Goal: Task Accomplishment & Management: Use online tool/utility

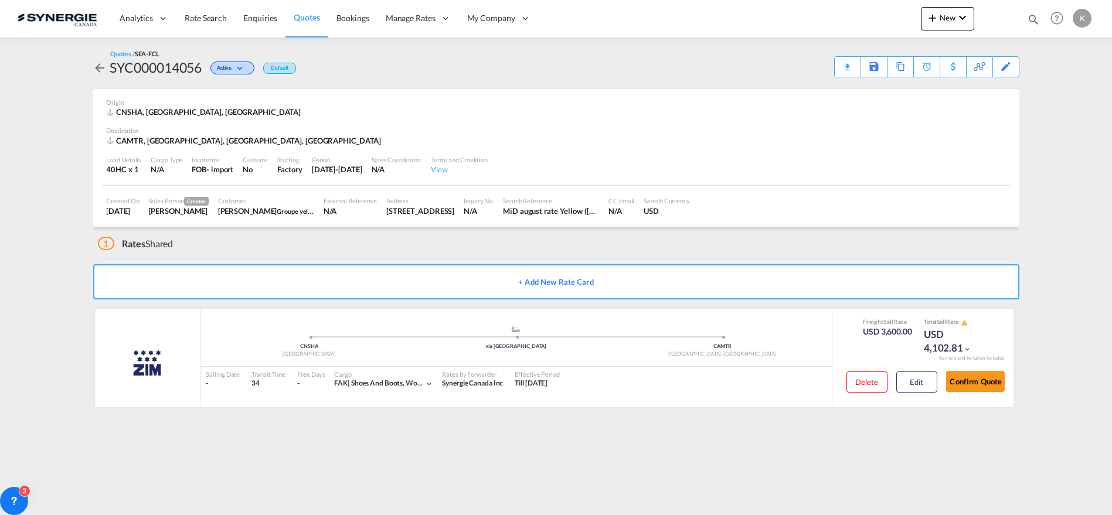
click at [294, 14] on span "Quotes" at bounding box center [307, 17] width 26 height 10
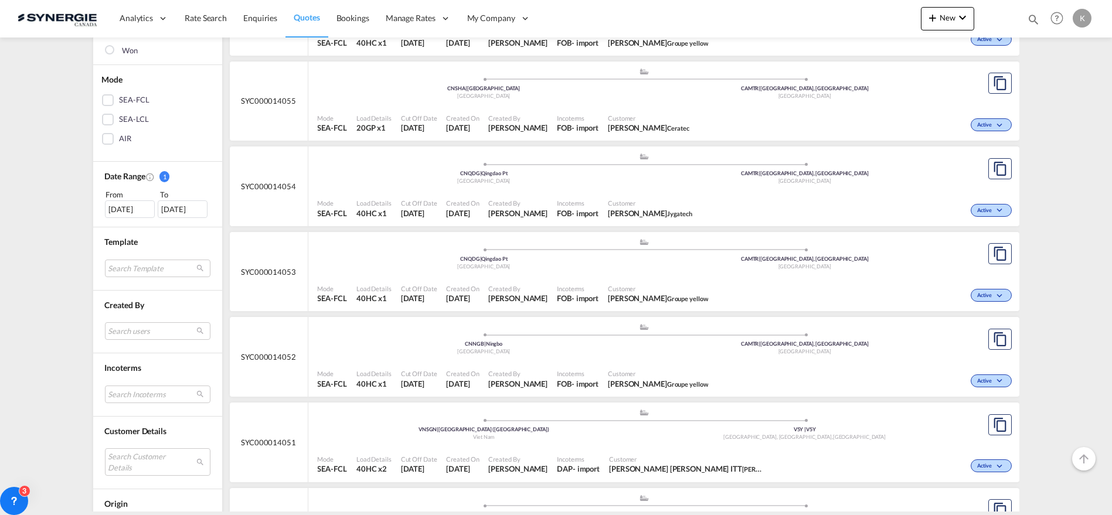
scroll to position [303, 0]
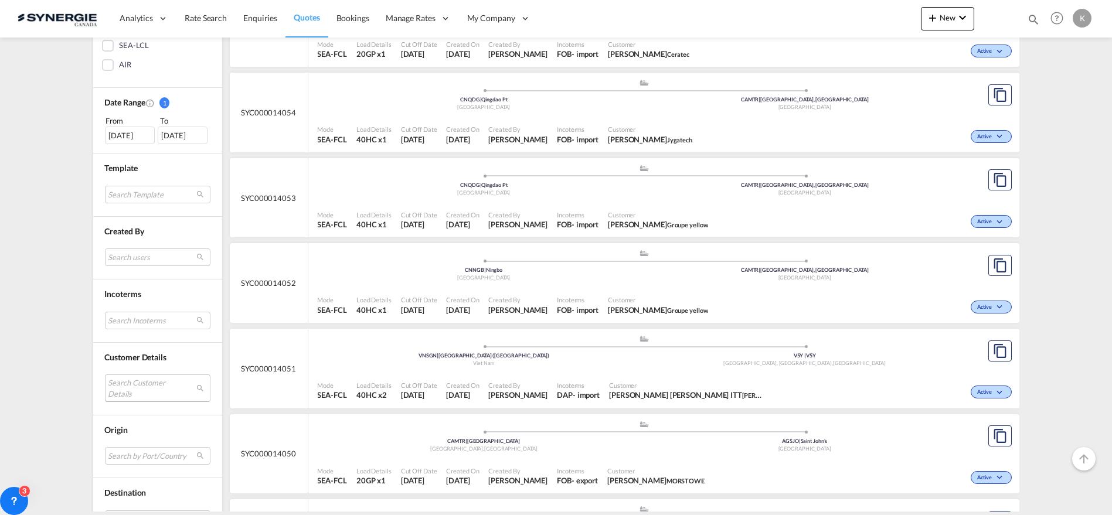
click at [137, 389] on md-select "Search Customer Details user name user [PERSON_NAME] – [PERSON_NAME] [PERSON_NA…" at bounding box center [158, 388] width 106 height 27
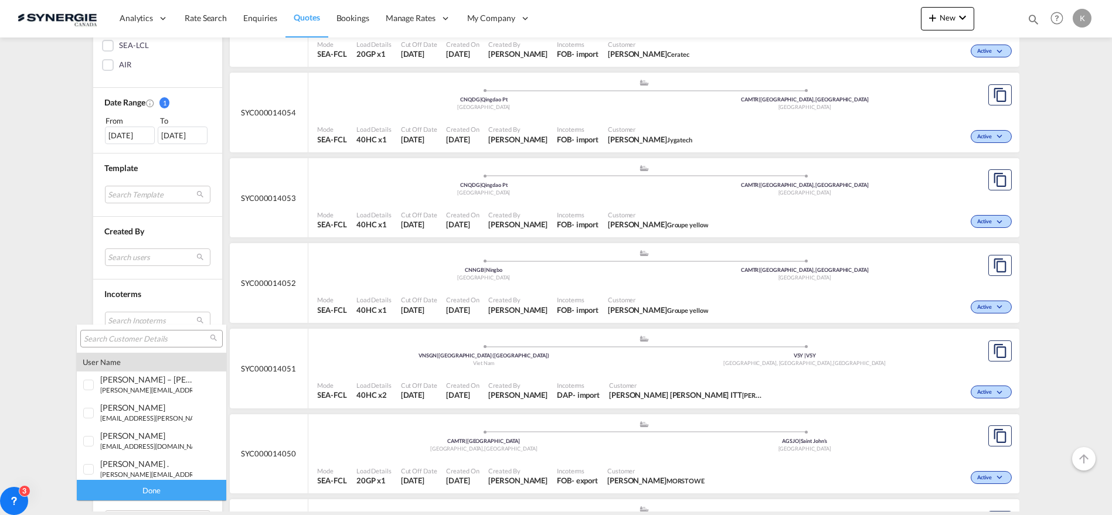
click at [137, 337] on input "search" at bounding box center [147, 339] width 126 height 11
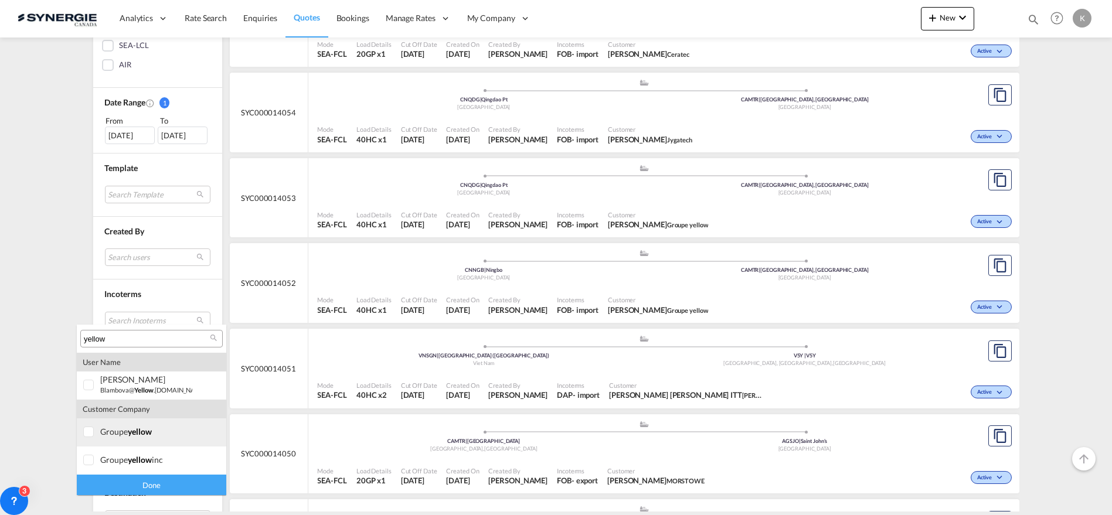
type input "yellow"
click at [87, 434] on div at bounding box center [89, 433] width 12 height 12
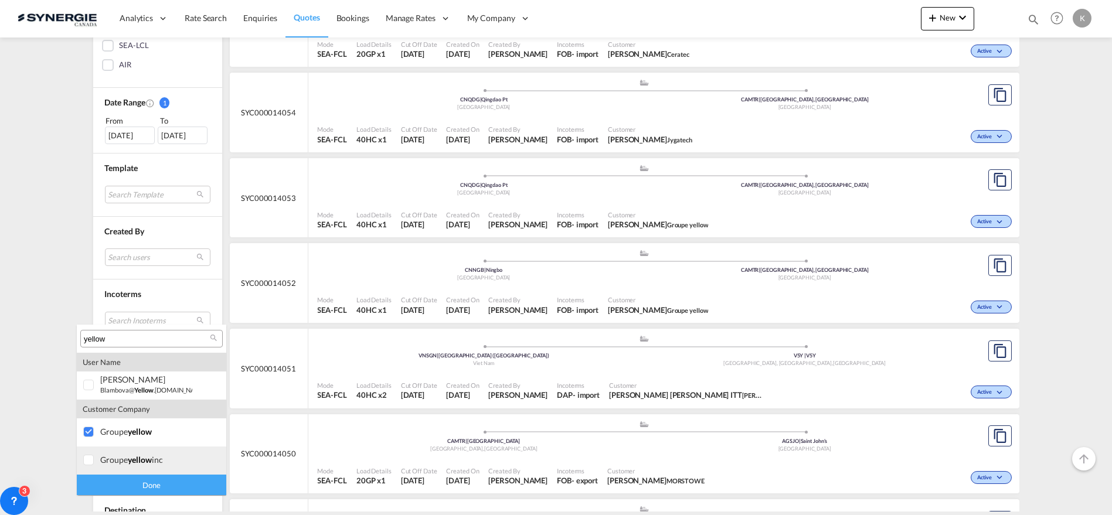
click at [95, 461] on div at bounding box center [89, 461] width 12 height 12
click at [155, 485] on div "Done" at bounding box center [152, 485] width 150 height 21
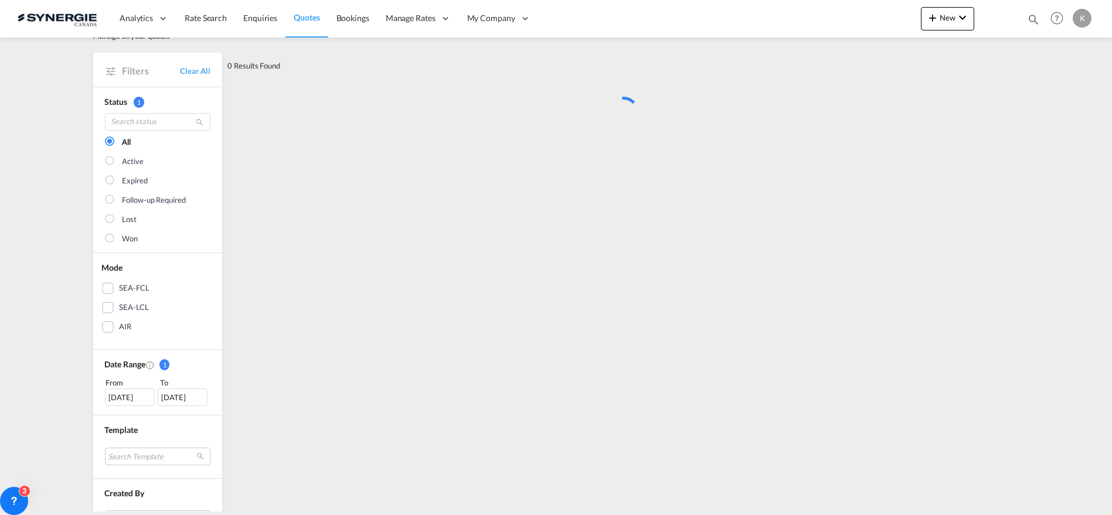
scroll to position [0, 0]
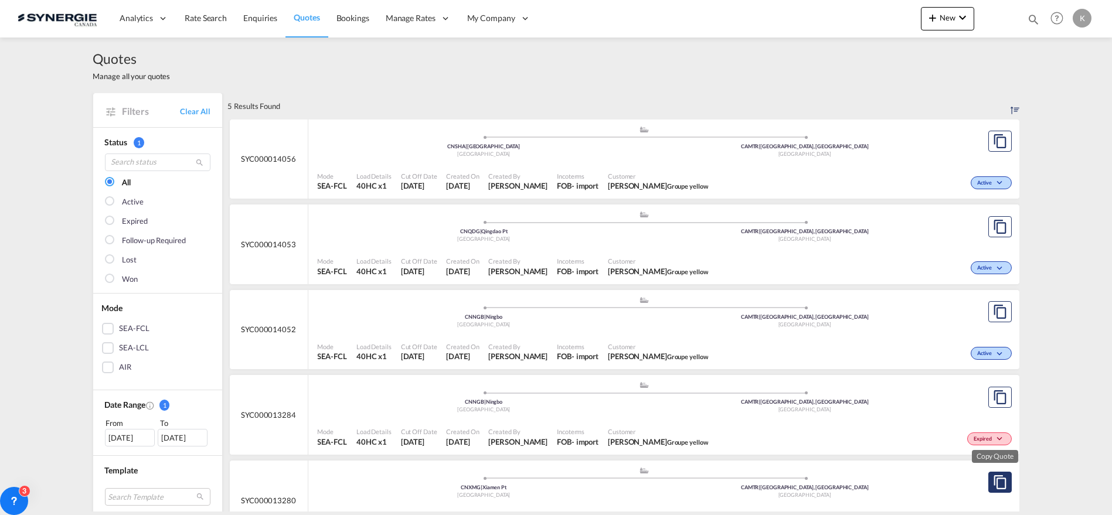
click at [1001, 479] on md-icon "assets/icons/custom/copyQuote.svg" at bounding box center [1000, 483] width 14 height 14
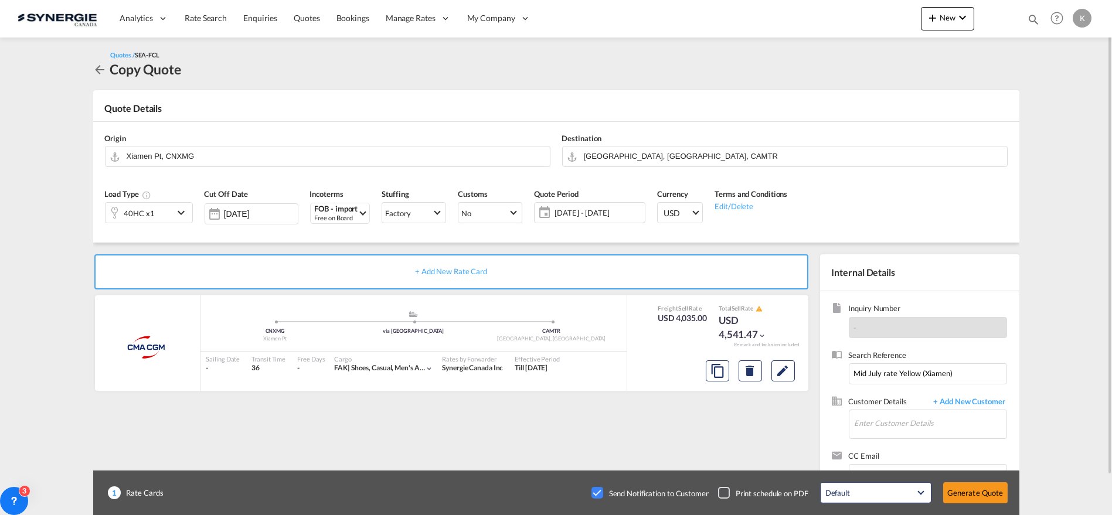
click at [588, 213] on span "[DATE] - [DATE]" at bounding box center [598, 213] width 87 height 11
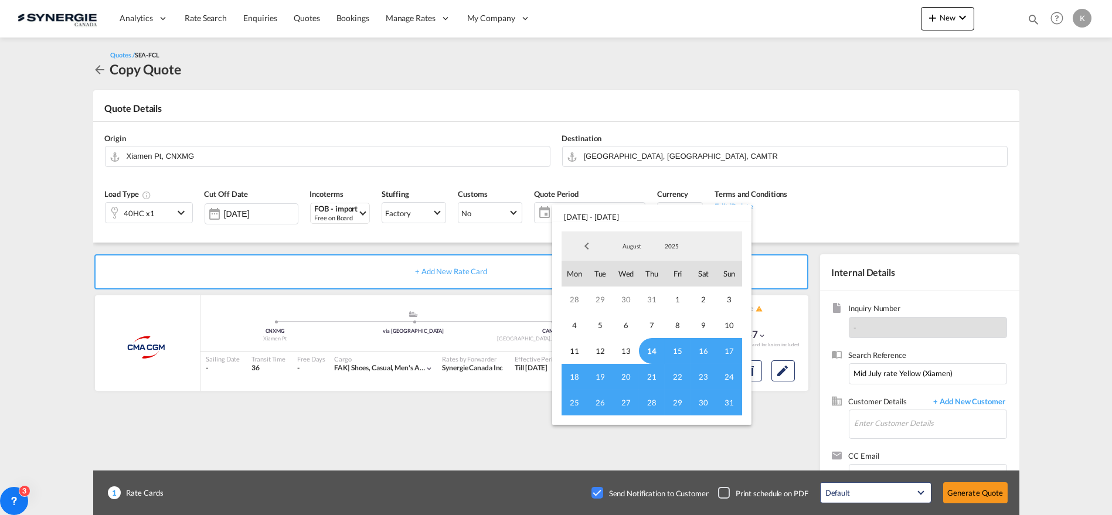
click at [653, 354] on span "14" at bounding box center [652, 351] width 26 height 26
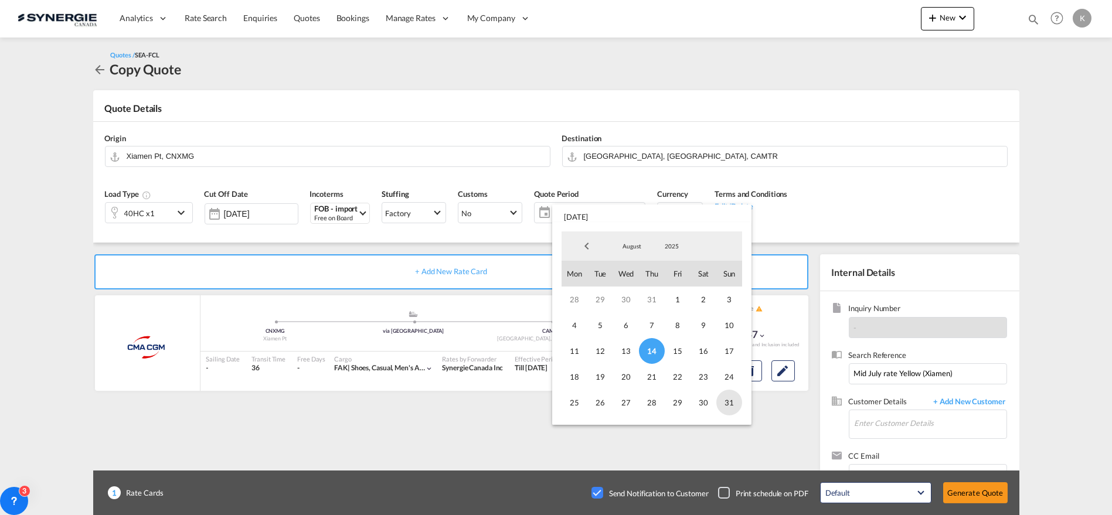
click at [728, 400] on span "31" at bounding box center [729, 403] width 26 height 26
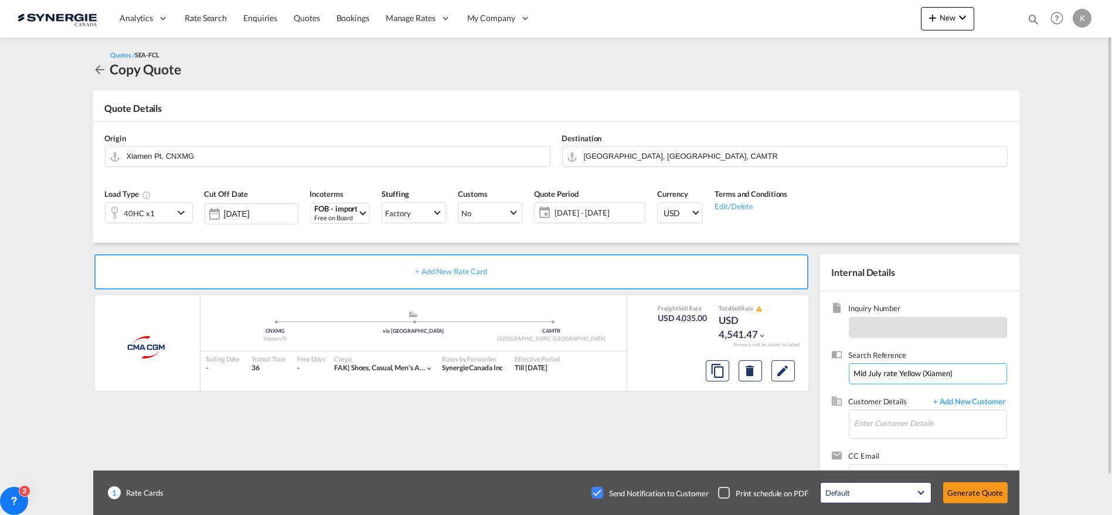
click at [872, 374] on input "Mid July rate Yellow (Xiamen)" at bounding box center [928, 374] width 158 height 21
type input "Mid August rate Yellow (Xiamen)"
click at [778, 371] on md-icon "Edit" at bounding box center [783, 371] width 14 height 14
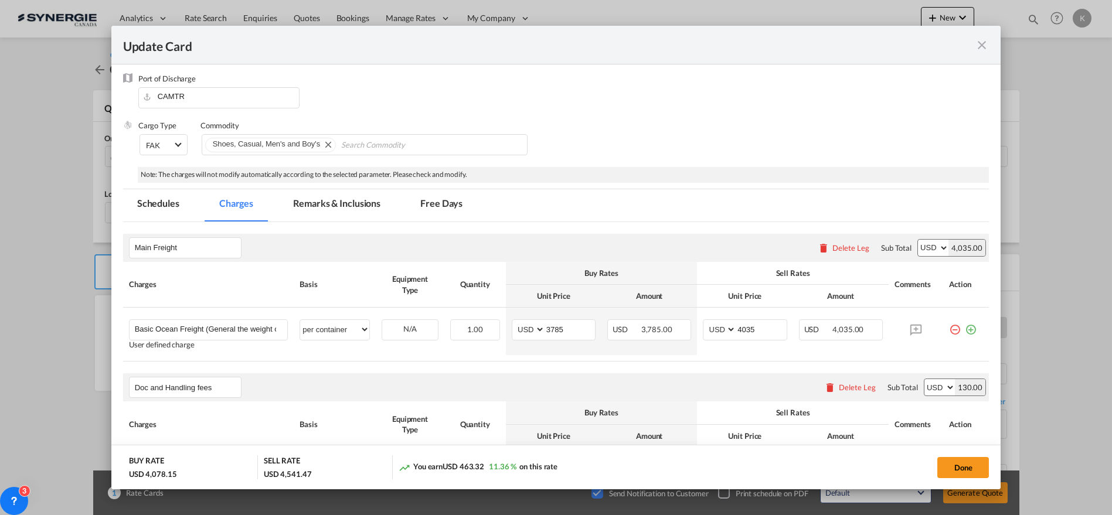
scroll to position [195, 0]
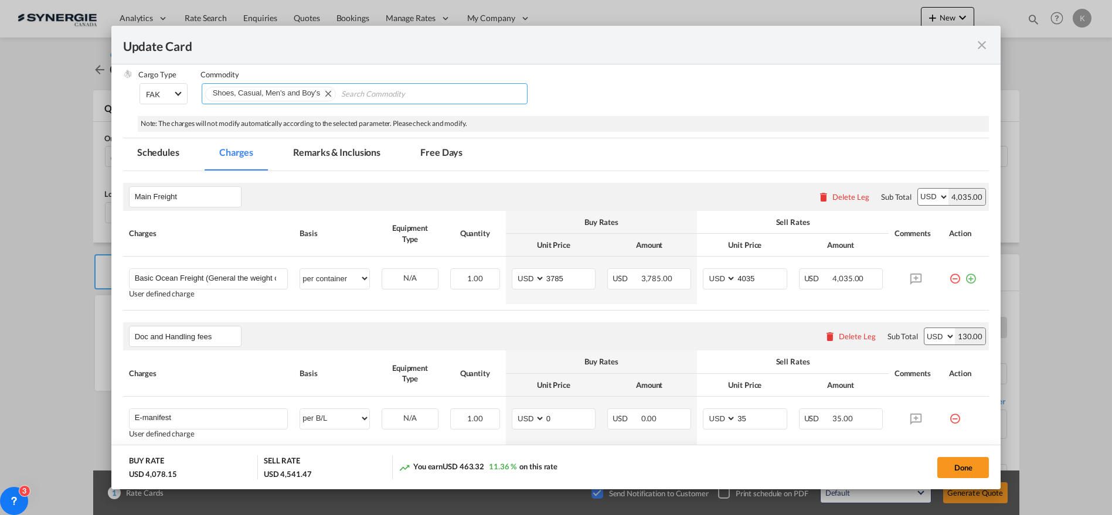
click at [381, 97] on input "Chips input." at bounding box center [394, 94] width 107 height 19
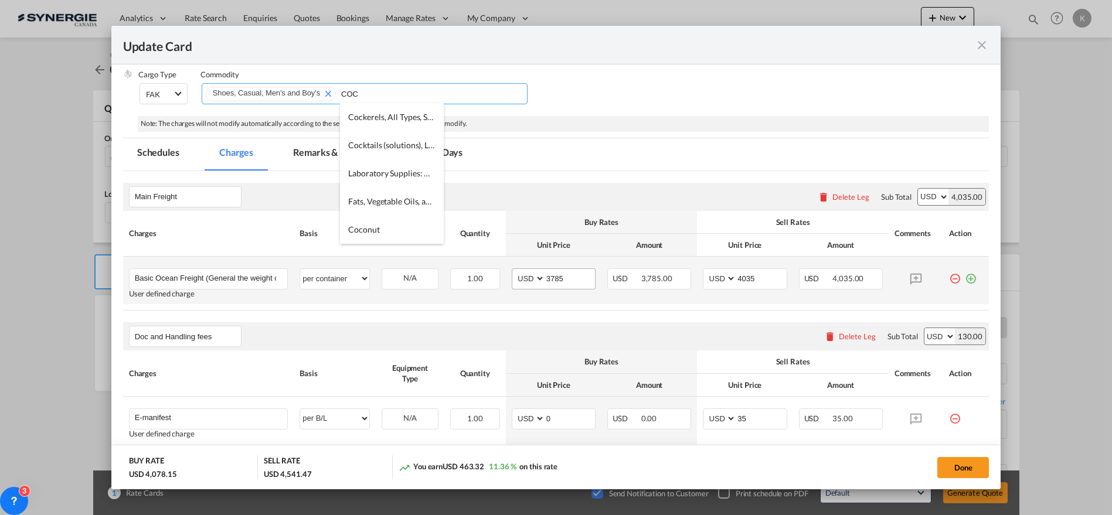
type input "COC"
drag, startPoint x: 569, startPoint y: 280, endPoint x: 521, endPoint y: 282, distance: 48.7
click at [521, 281] on md-input-container "AED AFN ALL AMD ANG AOA ARS AUD AWG AZN BAM BBD BDT BGN BHD BIF BMD BND [PERSON…" at bounding box center [554, 279] width 84 height 21
type input "3280"
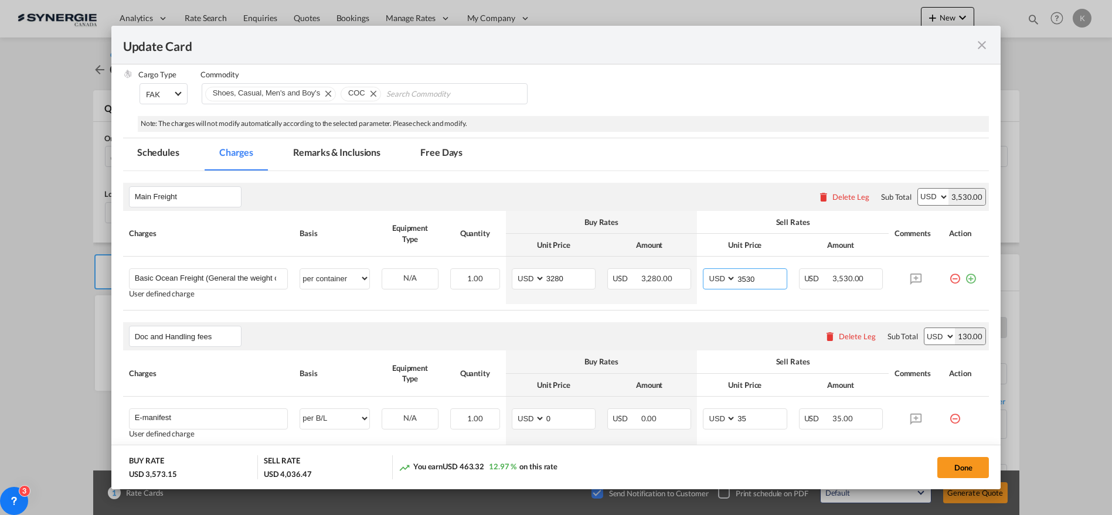
type input "3530"
click at [352, 148] on md-tab-item "Remarks & Inclusions" at bounding box center [337, 154] width 116 height 32
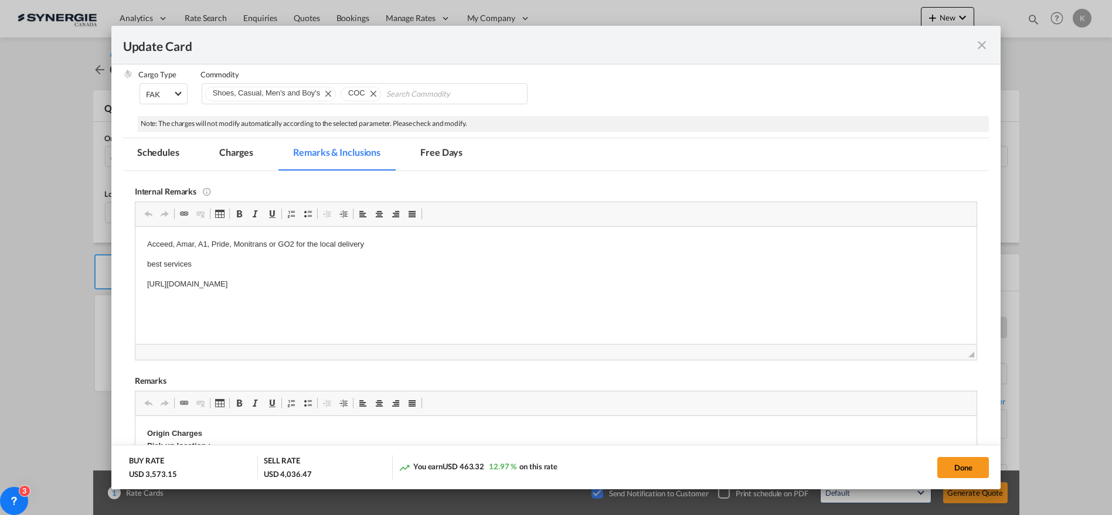
scroll to position [0, 0]
drag, startPoint x: 468, startPoint y: 282, endPoint x: 135, endPoint y: 264, distance: 332.9
click at [135, 264] on html "Acceed, Amar, A1, Pride, Monitrans or GO2 for the local delivery best services …" at bounding box center [556, 273] width 842 height 95
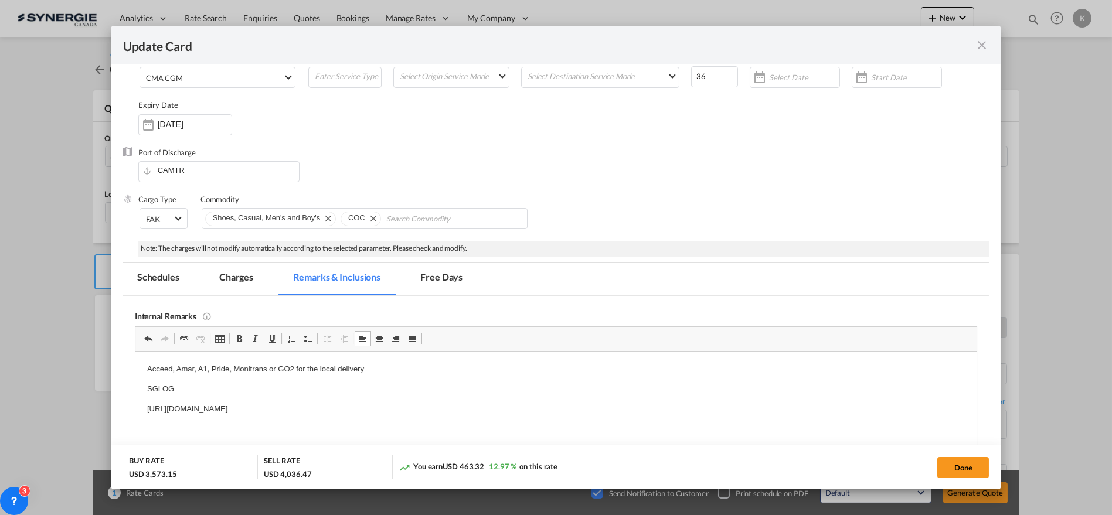
scroll to position [65, 0]
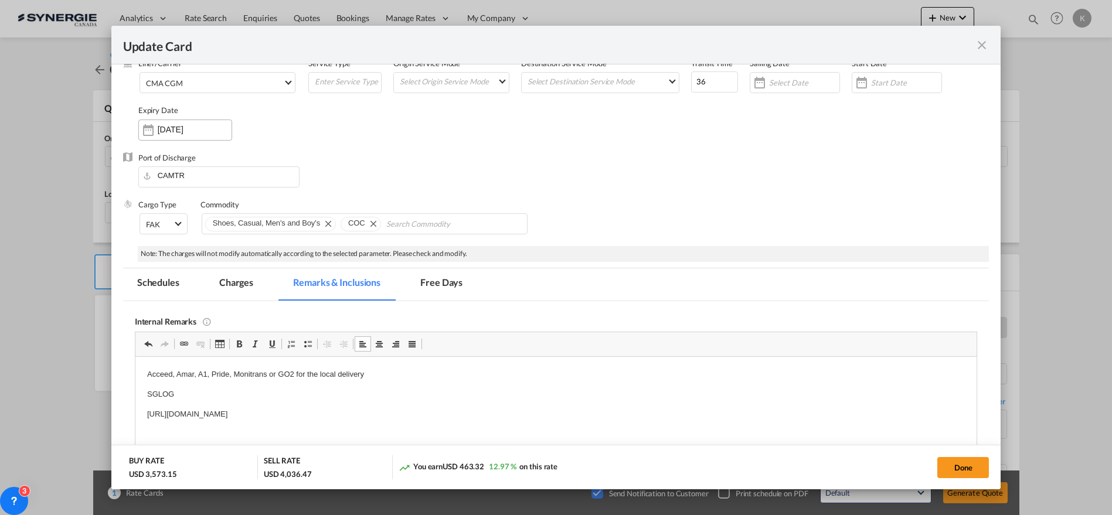
click at [189, 126] on input "[DATE]" at bounding box center [195, 129] width 74 height 9
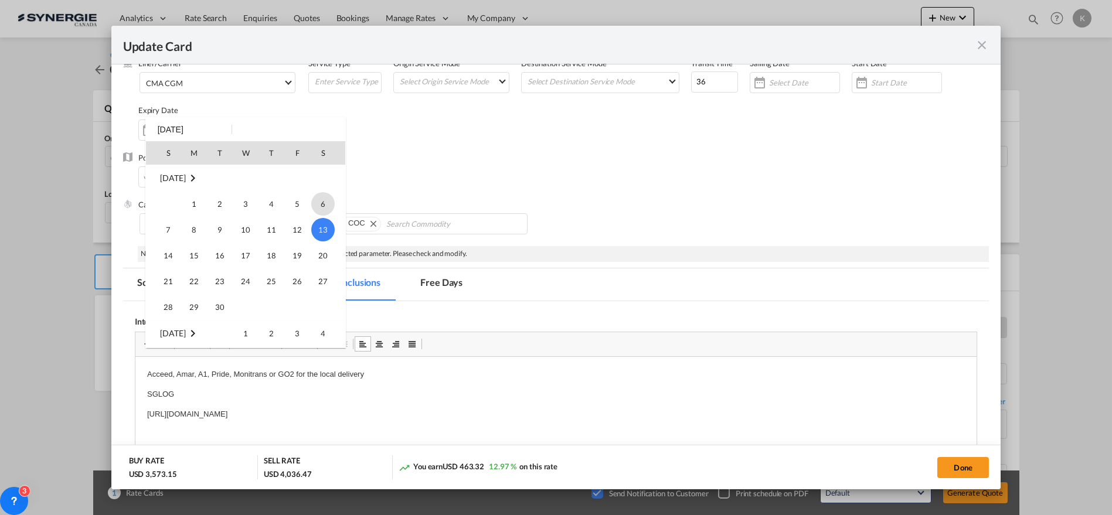
scroll to position [271441, 0]
click at [174, 310] on span "31" at bounding box center [168, 307] width 23 height 23
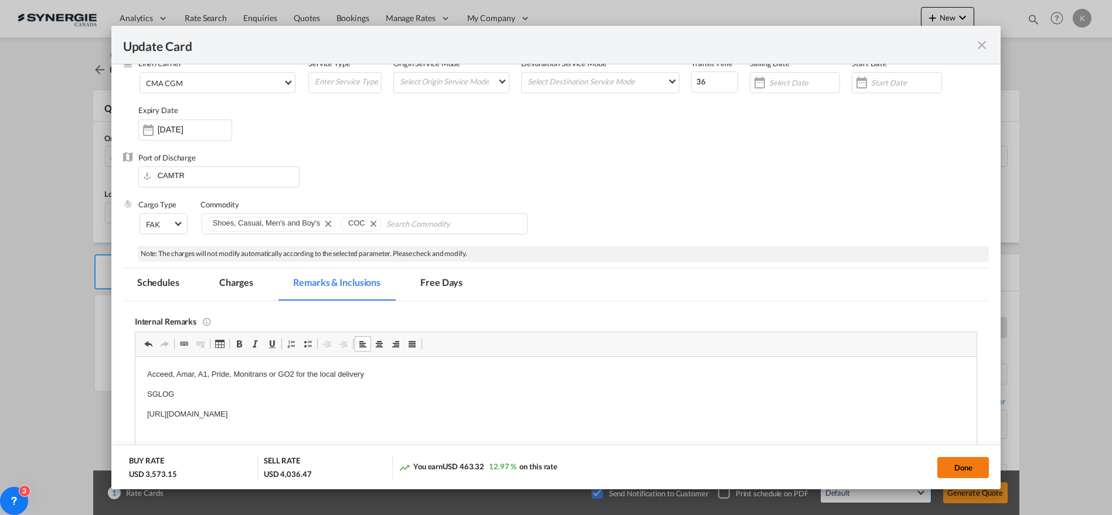
click at [960, 463] on button "Done" at bounding box center [964, 467] width 52 height 21
type input "[DATE]"
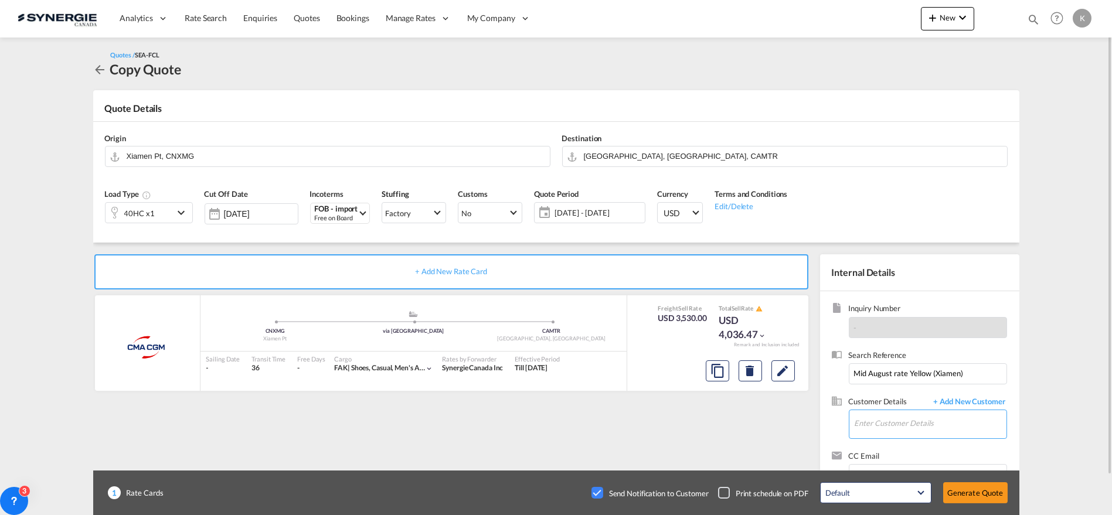
click at [882, 422] on input "Enter Customer Details" at bounding box center [931, 423] width 152 height 26
click at [879, 392] on div "[PERSON_NAME] blambova@ yellow .[DOMAIN_NAME] | Groupe yellow" at bounding box center [930, 394] width 153 height 32
type input "Groupe yellow, [PERSON_NAME], [EMAIL_ADDRESS][DOMAIN_NAME]"
click at [968, 492] on button "Generate Quote" at bounding box center [975, 493] width 64 height 21
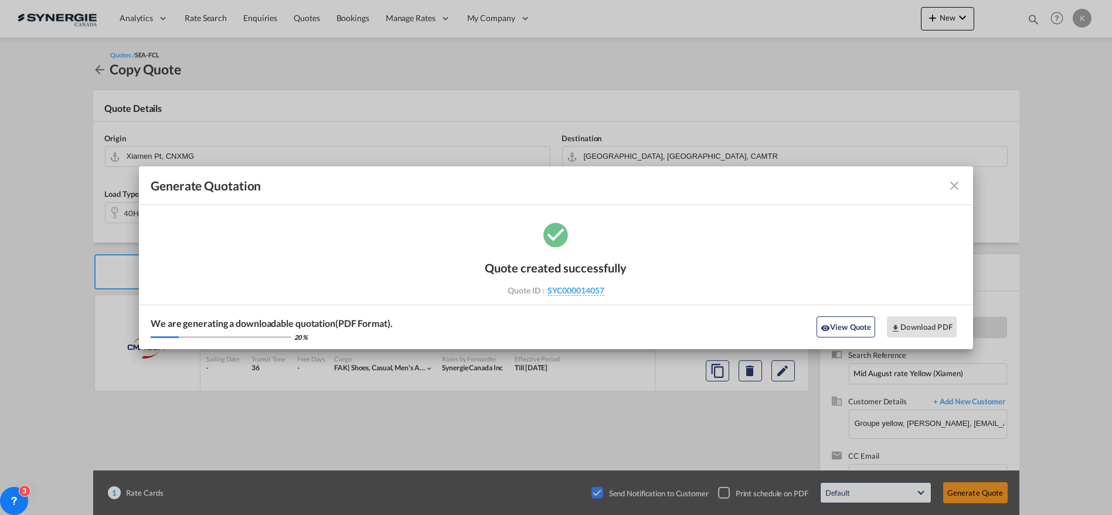
click at [952, 185] on md-icon "icon-close fg-AAA8AD cursor m-0" at bounding box center [955, 186] width 14 height 14
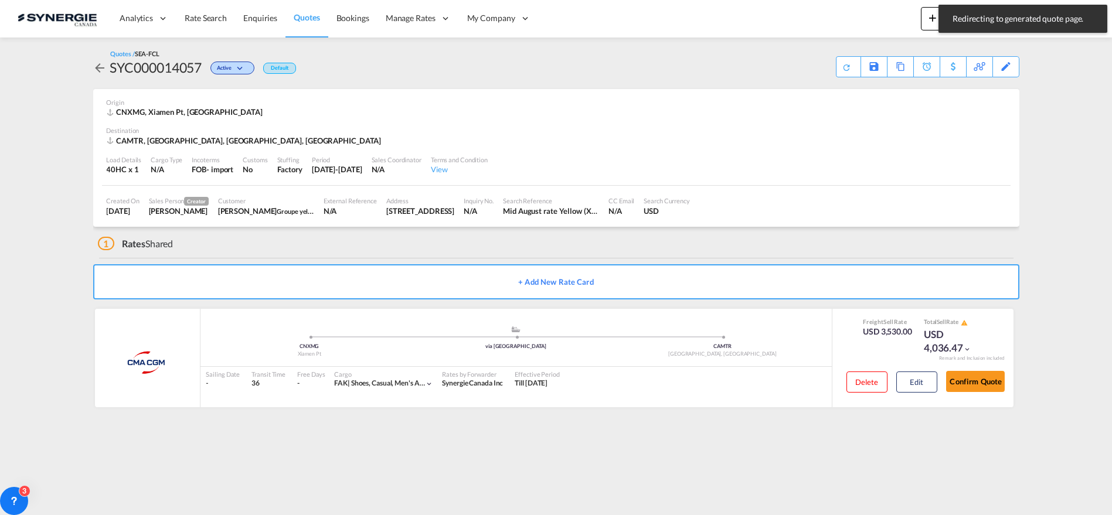
click at [294, 18] on span "Quotes" at bounding box center [307, 17] width 26 height 10
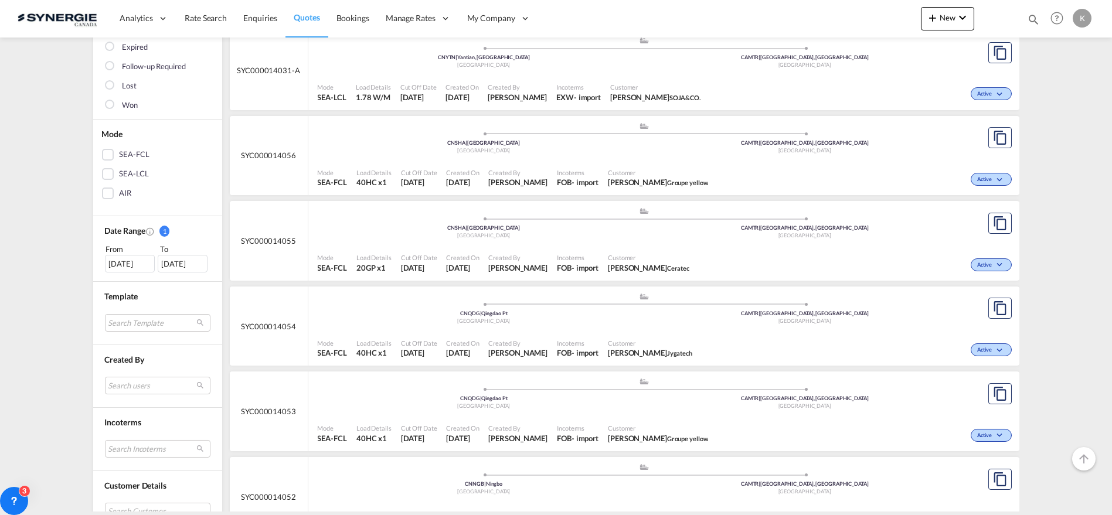
scroll to position [222, 0]
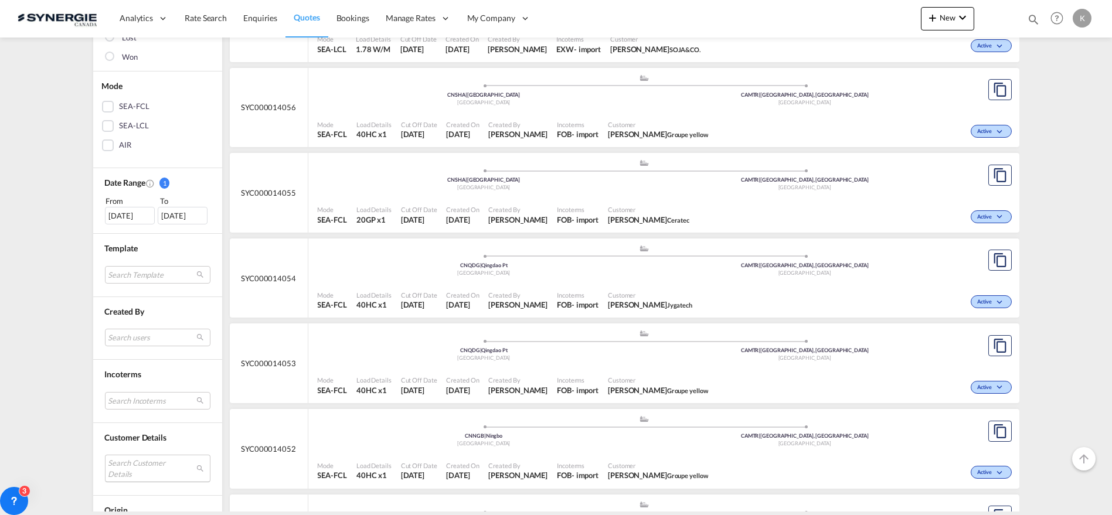
click at [137, 472] on md-select "Search Customer Details user name user [PERSON_NAME] – [PERSON_NAME] [PERSON_NA…" at bounding box center [158, 468] width 106 height 27
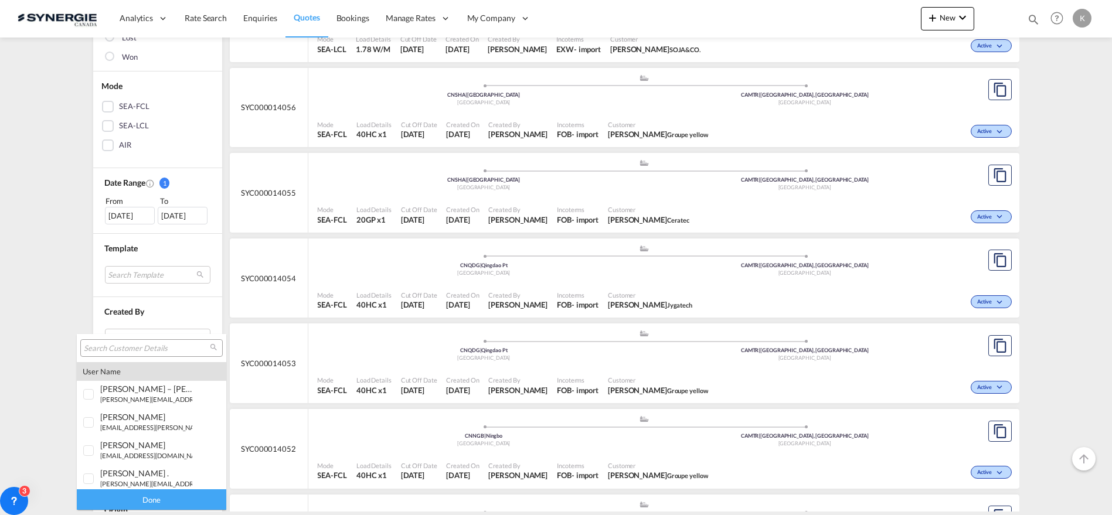
click at [161, 349] on input "search" at bounding box center [147, 349] width 126 height 11
type input "ceratec"
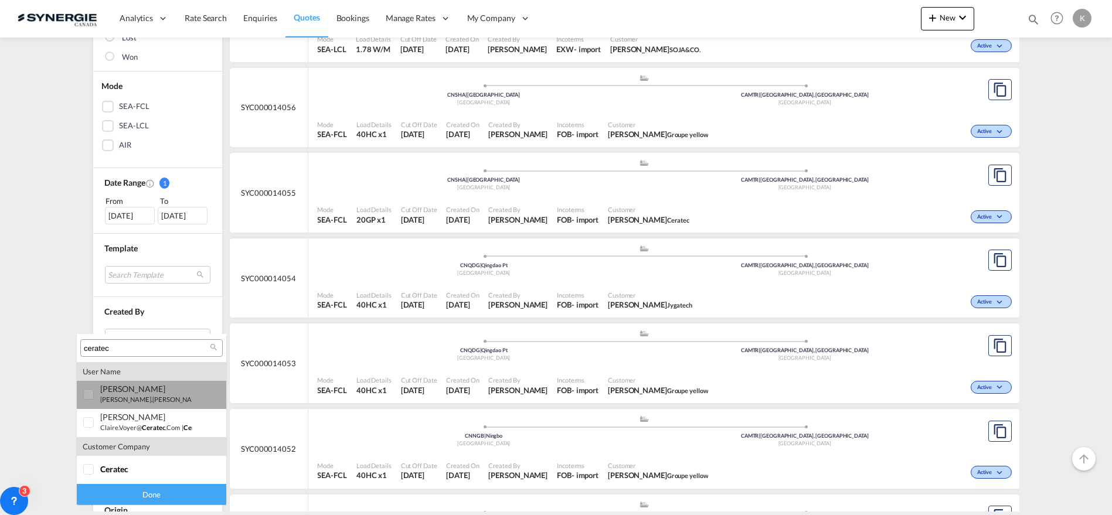
click at [125, 391] on div "[PERSON_NAME]" at bounding box center [146, 389] width 92 height 10
click at [163, 489] on div "Done" at bounding box center [152, 494] width 150 height 21
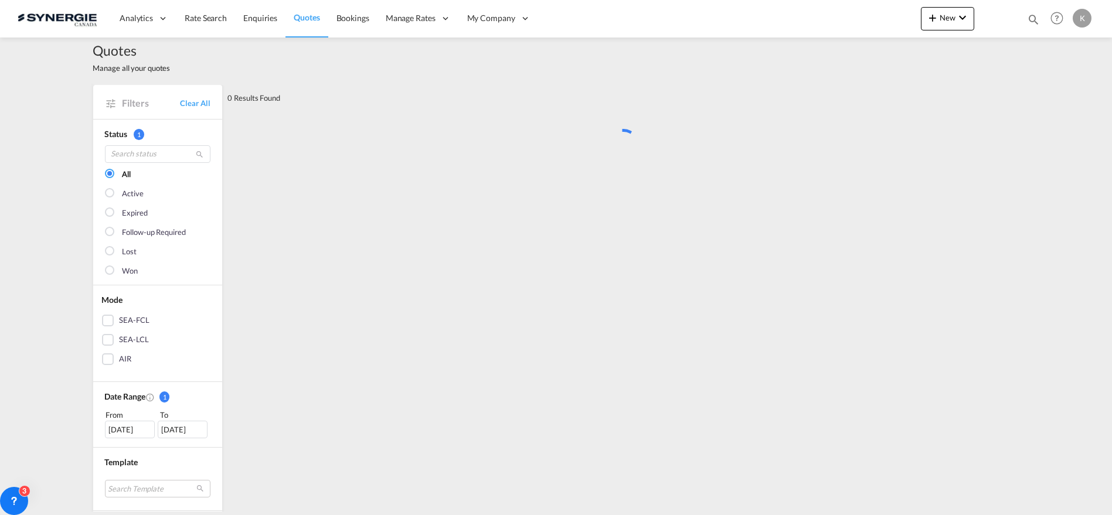
scroll to position [0, 0]
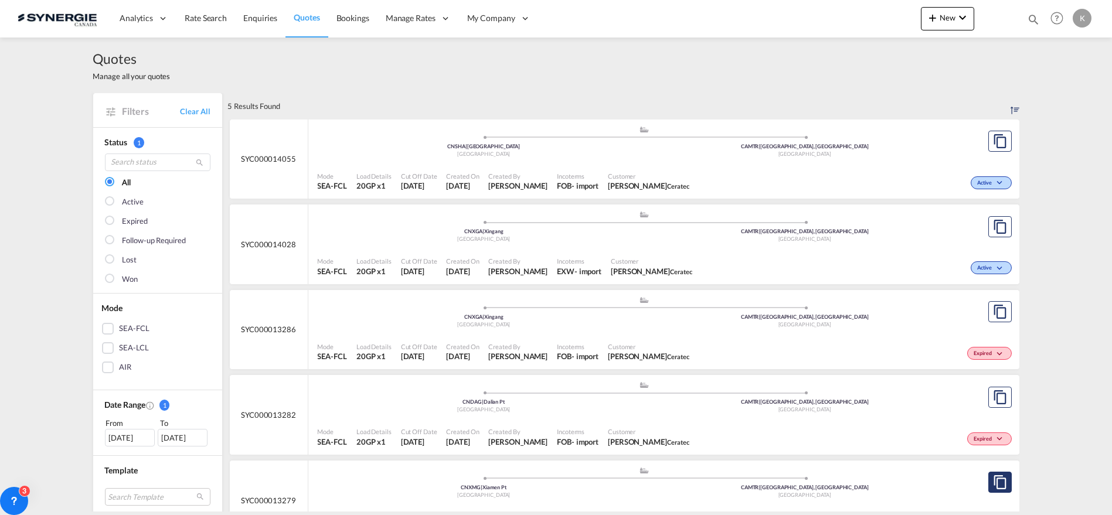
click at [998, 487] on md-icon "assets/icons/custom/copyQuote.svg" at bounding box center [1000, 483] width 14 height 14
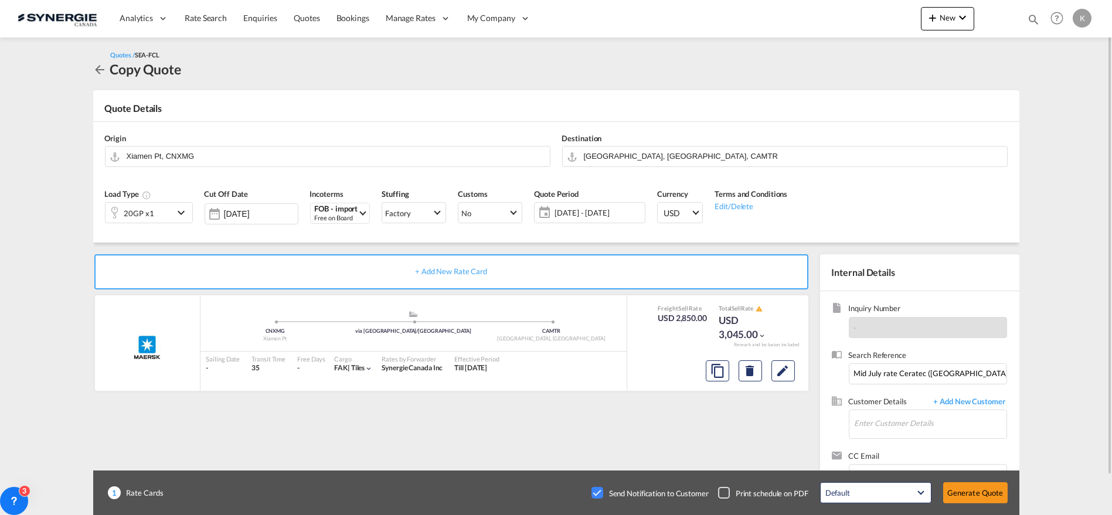
click at [608, 221] on div "[DATE] - [DATE] [DATE] - [DATE] August January February March April May June Ju…" at bounding box center [589, 212] width 111 height 21
click at [565, 206] on span "[DATE] - [DATE]" at bounding box center [598, 213] width 93 height 16
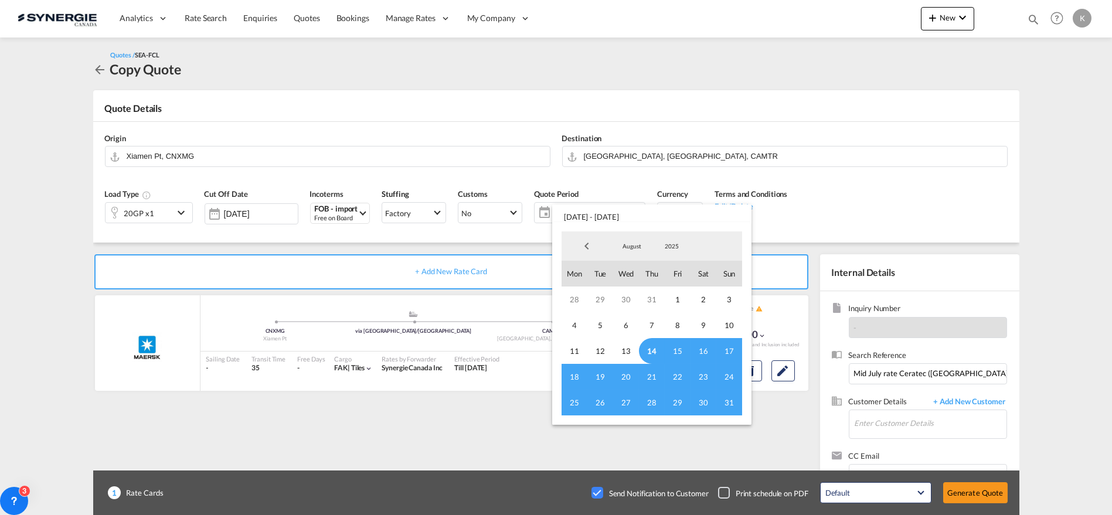
click at [652, 351] on span "14" at bounding box center [652, 351] width 26 height 26
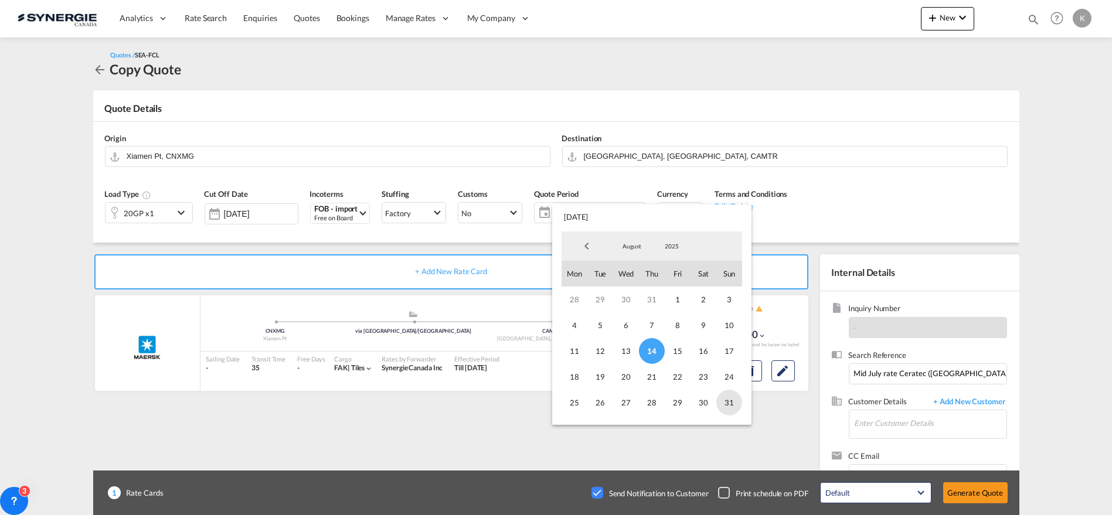
click at [725, 403] on span "31" at bounding box center [729, 403] width 26 height 26
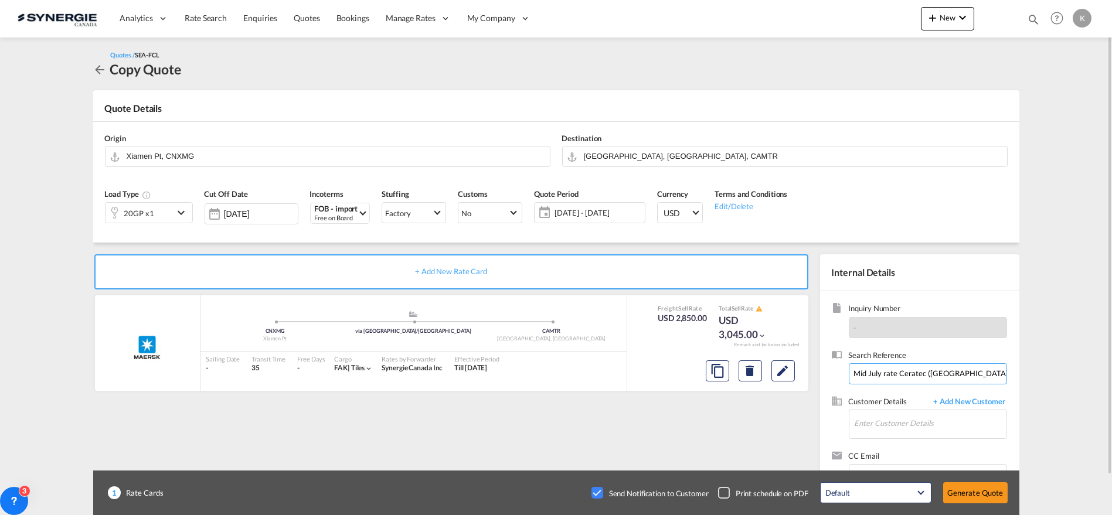
click at [871, 373] on input "Mid July rate Ceratec ([GEOGRAPHIC_DATA])" at bounding box center [928, 374] width 158 height 21
type input "Mid august rate Ceratec ([GEOGRAPHIC_DATA])"
click at [891, 422] on input "Enter Customer Details" at bounding box center [931, 423] width 152 height 26
click at [884, 382] on div "[PERSON_NAME] [PERSON_NAME].[PERSON_NAME]@ ceratec .com | Ceratec" at bounding box center [930, 394] width 153 height 32
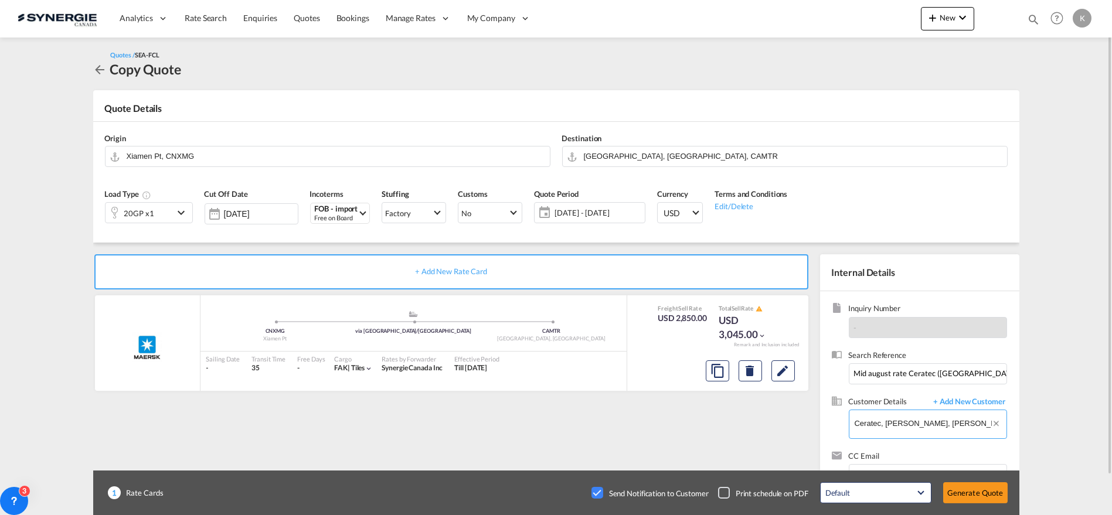
click at [884, 433] on input "Ceratec, [PERSON_NAME], [PERSON_NAME][EMAIL_ADDRESS][PERSON_NAME][DOMAIN_NAME]" at bounding box center [931, 423] width 152 height 26
click at [884, 431] on input "Ceratec, [PERSON_NAME], [PERSON_NAME][EMAIL_ADDRESS][PERSON_NAME][DOMAIN_NAME]" at bounding box center [931, 423] width 152 height 26
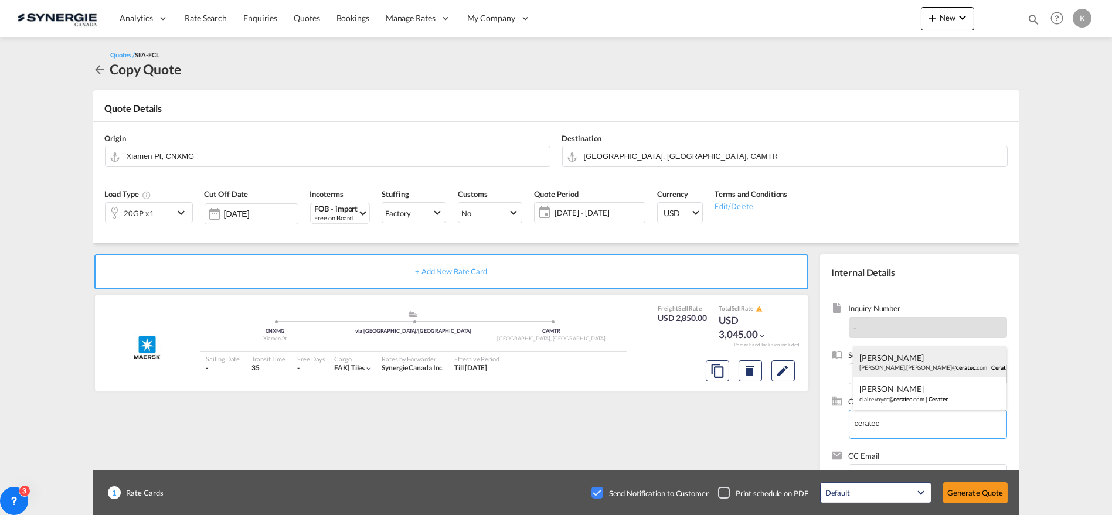
click at [884, 361] on div "[PERSON_NAME] [PERSON_NAME].[PERSON_NAME]@ ceratec .com | Ceratec" at bounding box center [930, 363] width 153 height 32
type input "Ceratec, [PERSON_NAME], [PERSON_NAME][EMAIL_ADDRESS][PERSON_NAME][DOMAIN_NAME]"
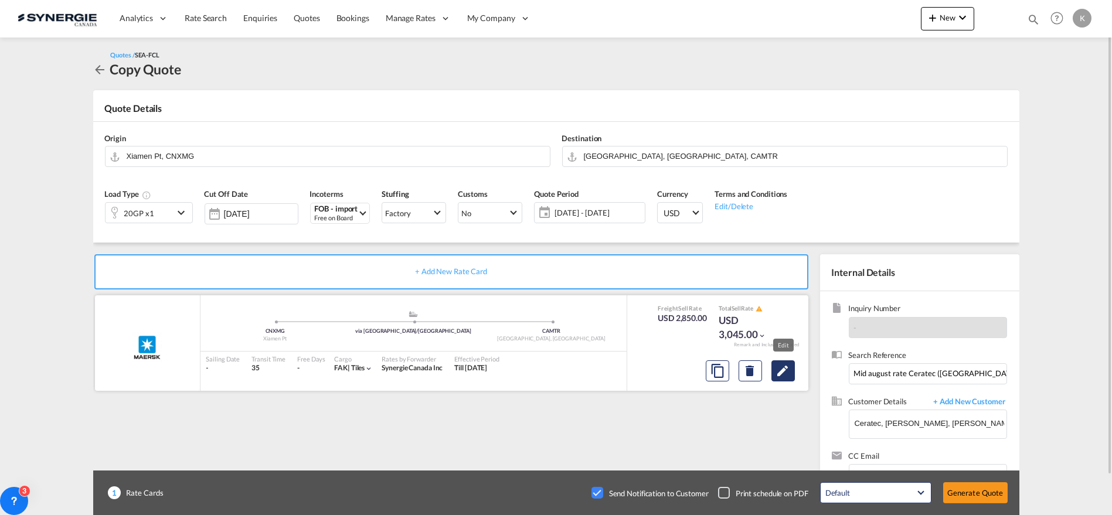
click at [789, 373] on md-icon "Edit" at bounding box center [783, 371] width 14 height 14
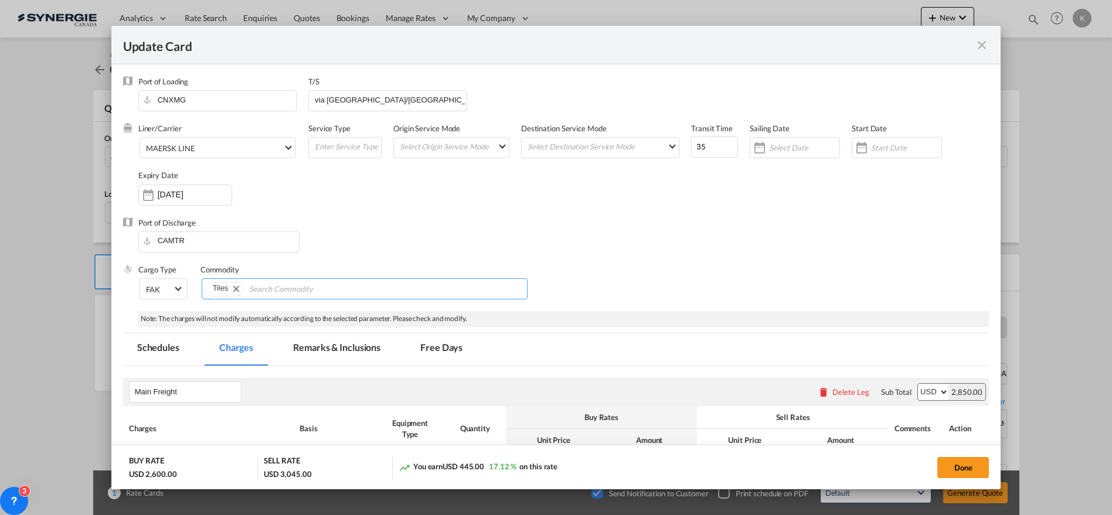
click at [393, 286] on md-chips-wrap "Tiles" at bounding box center [365, 289] width 327 height 21
type input "soc"
click at [202, 197] on input "[DATE]" at bounding box center [195, 194] width 74 height 9
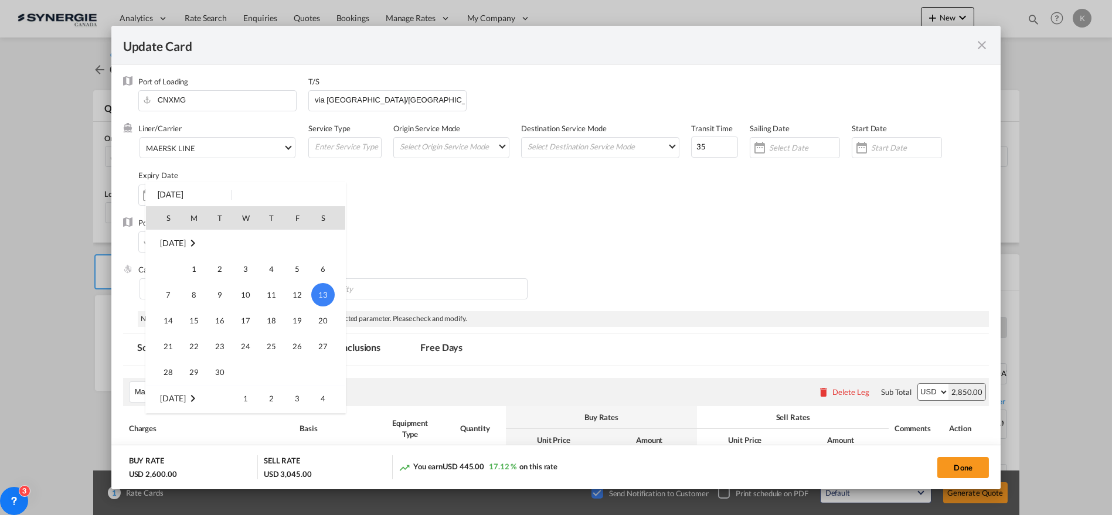
scroll to position [271441, 0]
click at [171, 366] on span "31" at bounding box center [168, 372] width 23 height 23
type input "[DATE]"
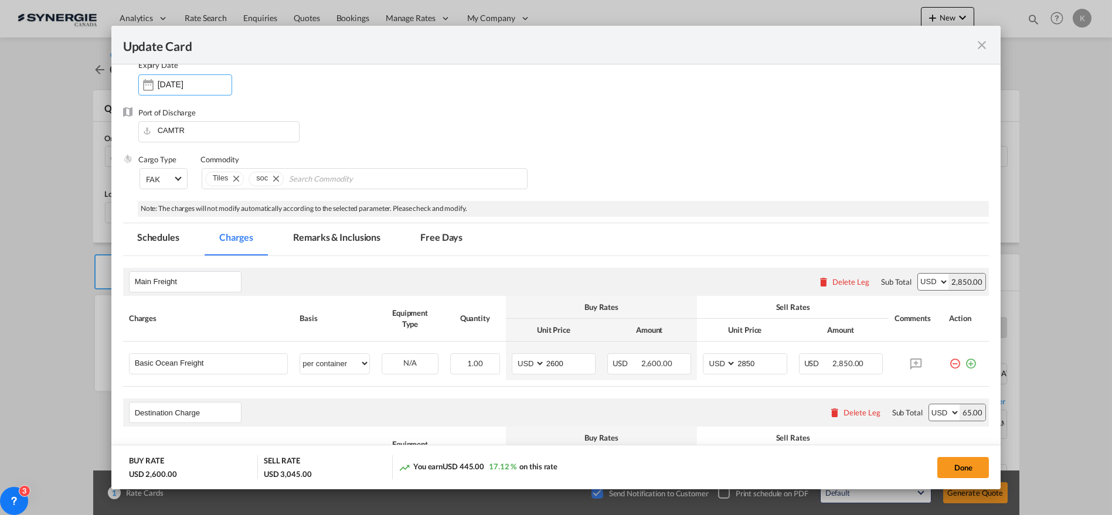
scroll to position [130, 0]
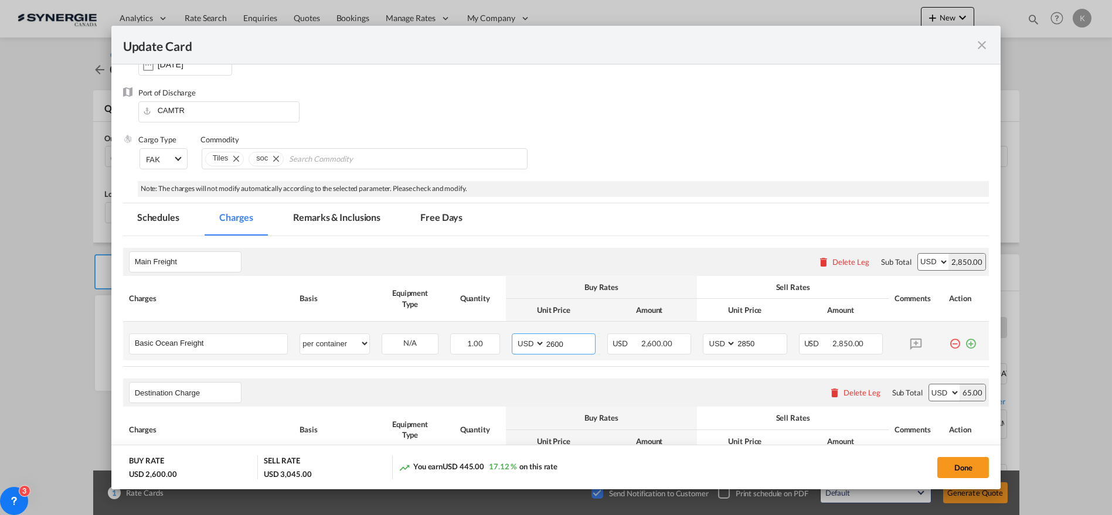
drag, startPoint x: 554, startPoint y: 342, endPoint x: 510, endPoint y: 342, distance: 44.0
click at [512, 342] on md-input-container "AED AFN ALL AMD ANG AOA ARS AUD AWG AZN BAM BBD BDT BGN BHD BIF BMD BND [PERSON…" at bounding box center [554, 344] width 84 height 21
type input "2150"
type input "2400"
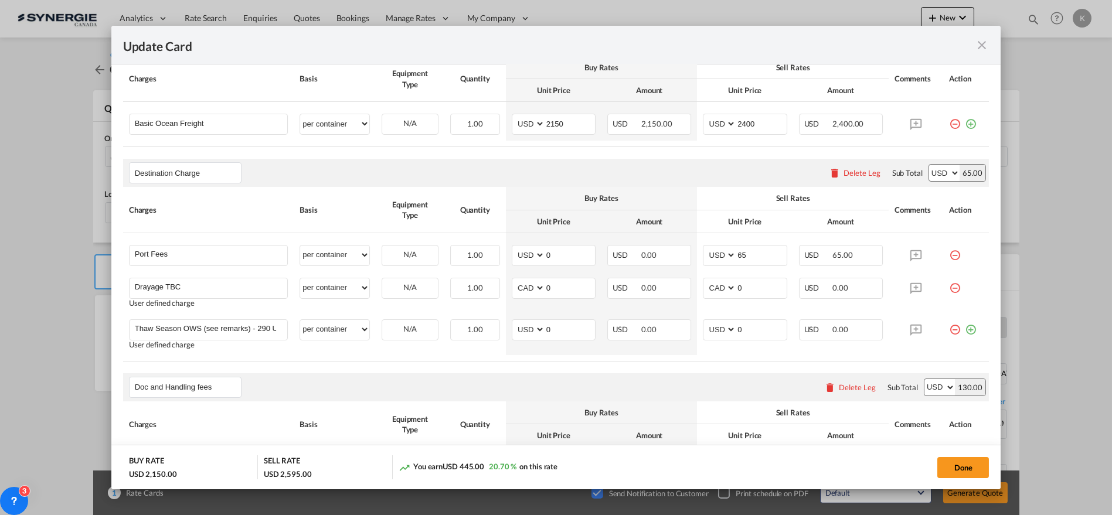
scroll to position [356, 0]
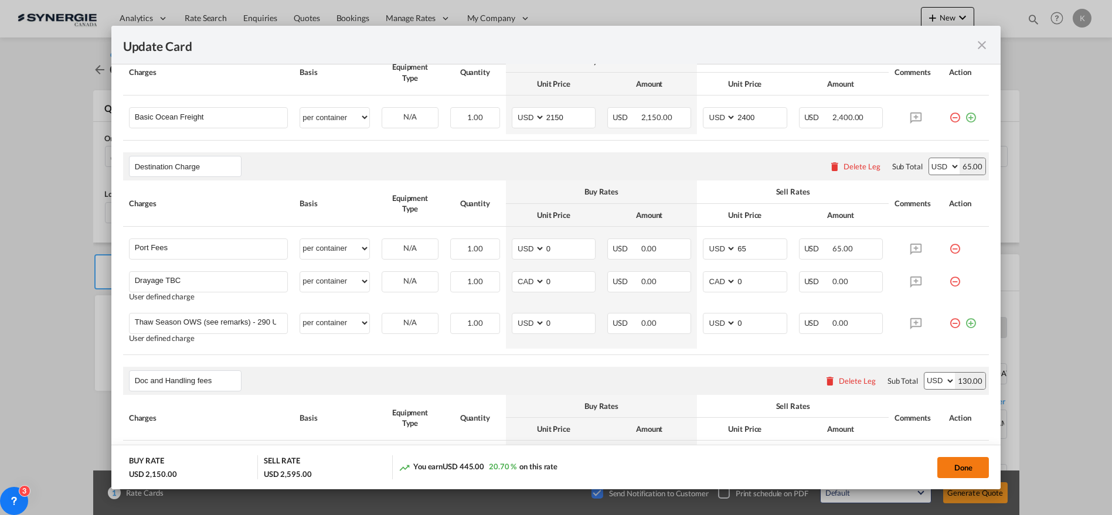
click at [953, 468] on button "Done" at bounding box center [964, 467] width 52 height 21
type input "[DATE]"
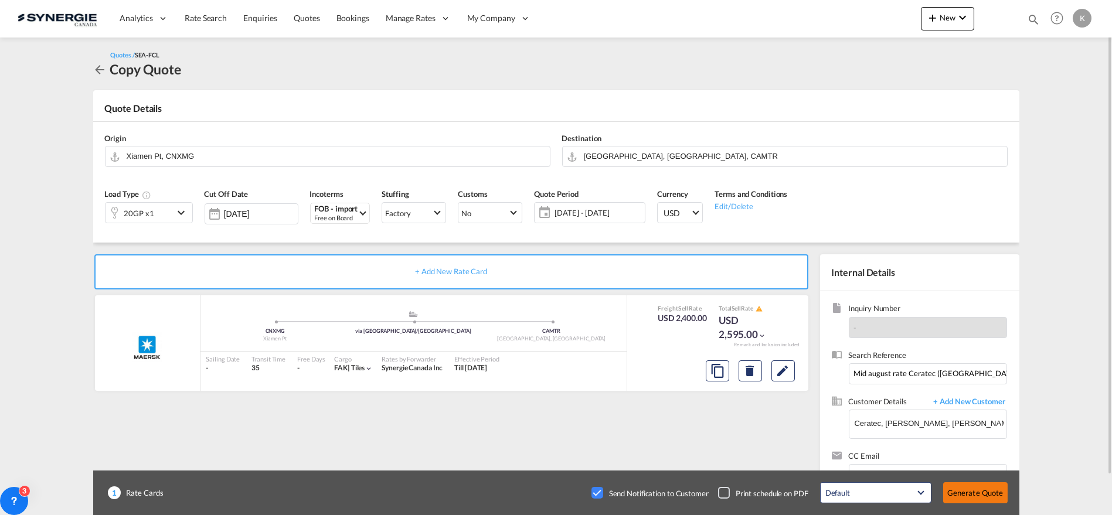
click at [972, 491] on button "Generate Quote" at bounding box center [975, 493] width 64 height 21
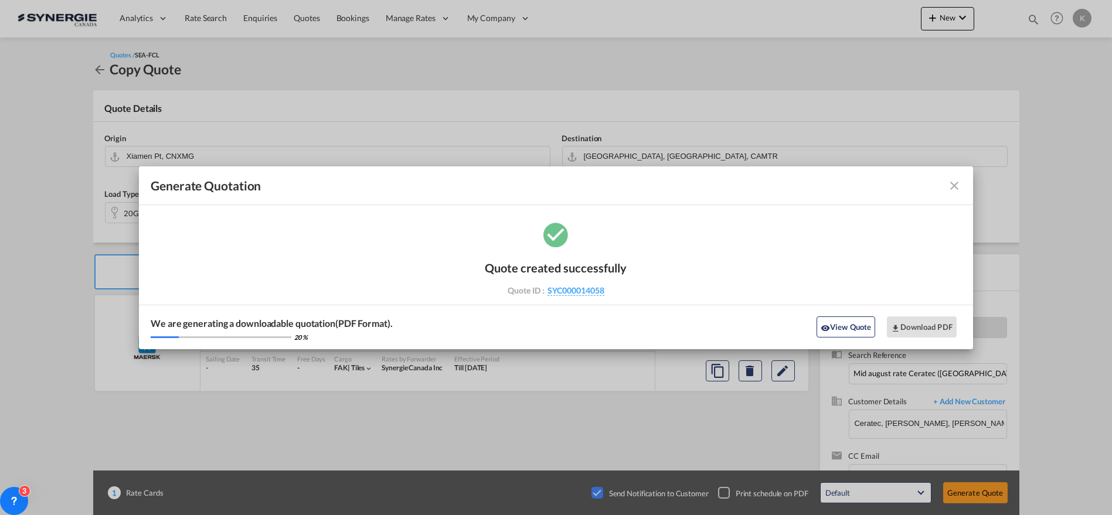
drag, startPoint x: 953, startPoint y: 185, endPoint x: 946, endPoint y: 192, distance: 9.5
click at [953, 185] on md-icon "icon-close fg-AAA8AD cursor m-0" at bounding box center [955, 186] width 14 height 14
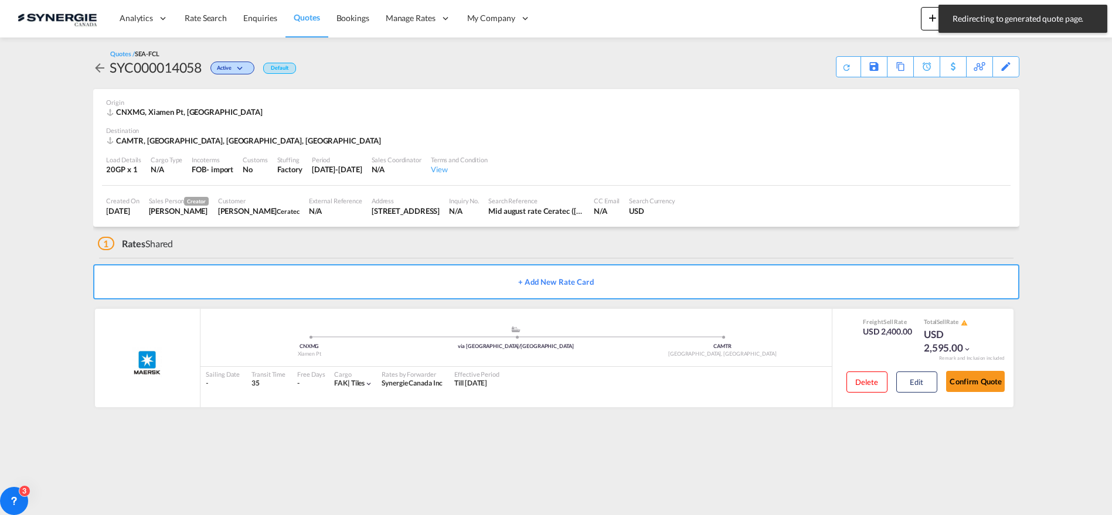
click at [783, 370] on div "Sailing Date - Transit Time 35 Free Days View - Cargo FAK | tiles Rates by Forw…" at bounding box center [516, 379] width 631 height 25
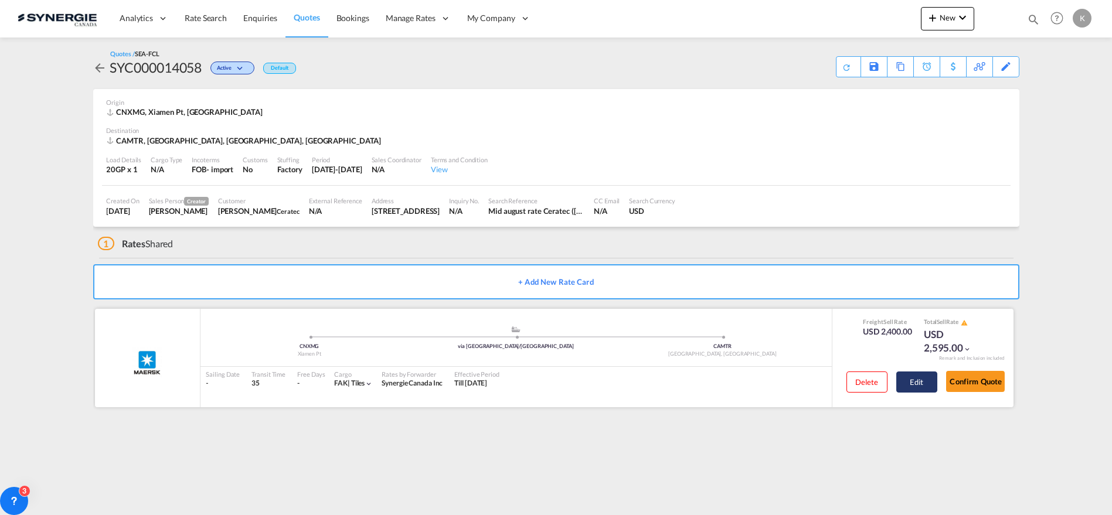
click at [906, 385] on button "Edit" at bounding box center [916, 382] width 41 height 21
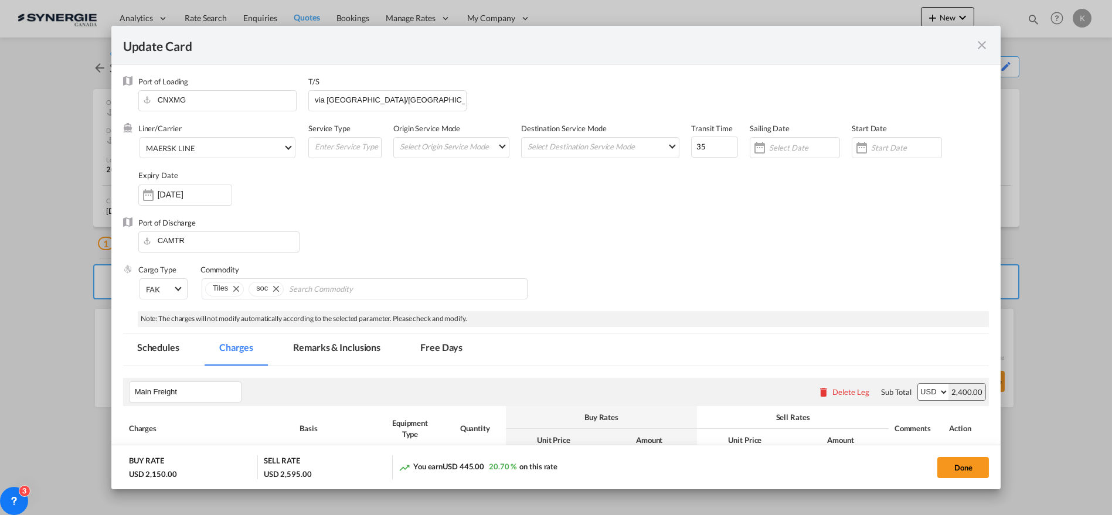
click at [342, 356] on md-tab-item "Remarks & Inclusions" at bounding box center [337, 350] width 116 height 32
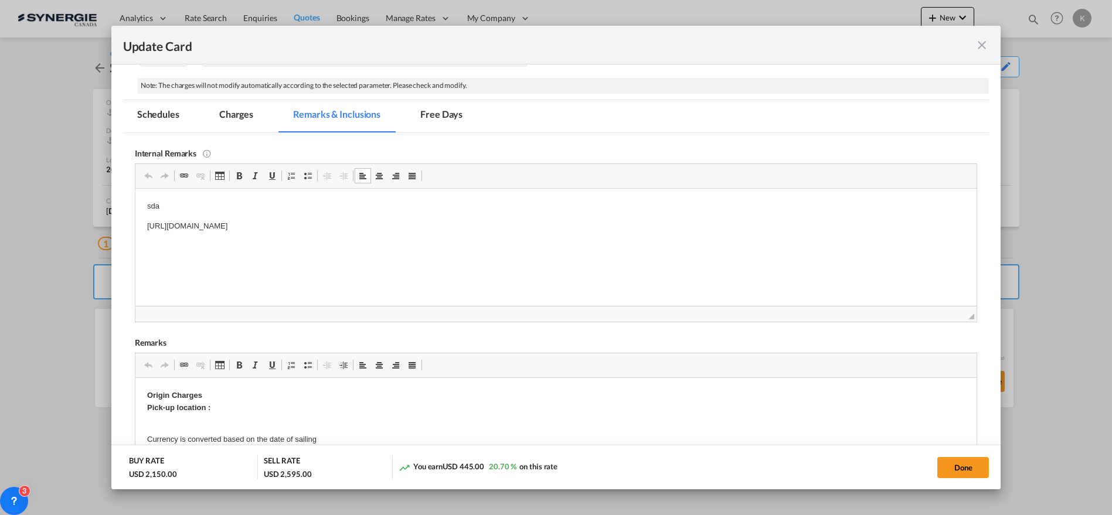
drag, startPoint x: 469, startPoint y: 224, endPoint x: 218, endPoint y: 390, distance: 301.3
click at [135, 196] on html "sda [URL][DOMAIN_NAME]" at bounding box center [556, 216] width 842 height 56
click at [964, 465] on button "Done" at bounding box center [964, 467] width 52 height 21
type input "[DATE]"
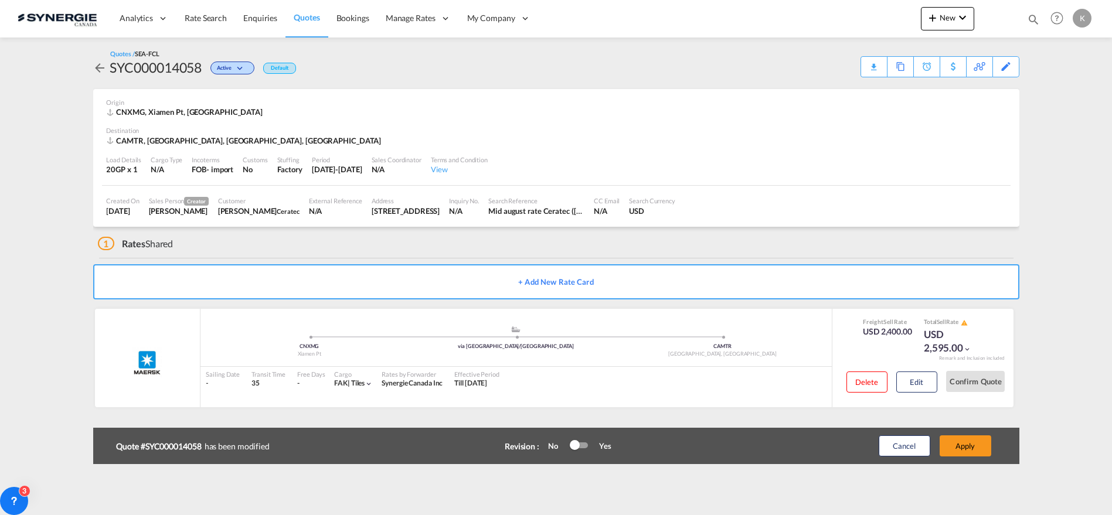
scroll to position [149, 0]
click at [965, 440] on button "Apply" at bounding box center [966, 446] width 52 height 21
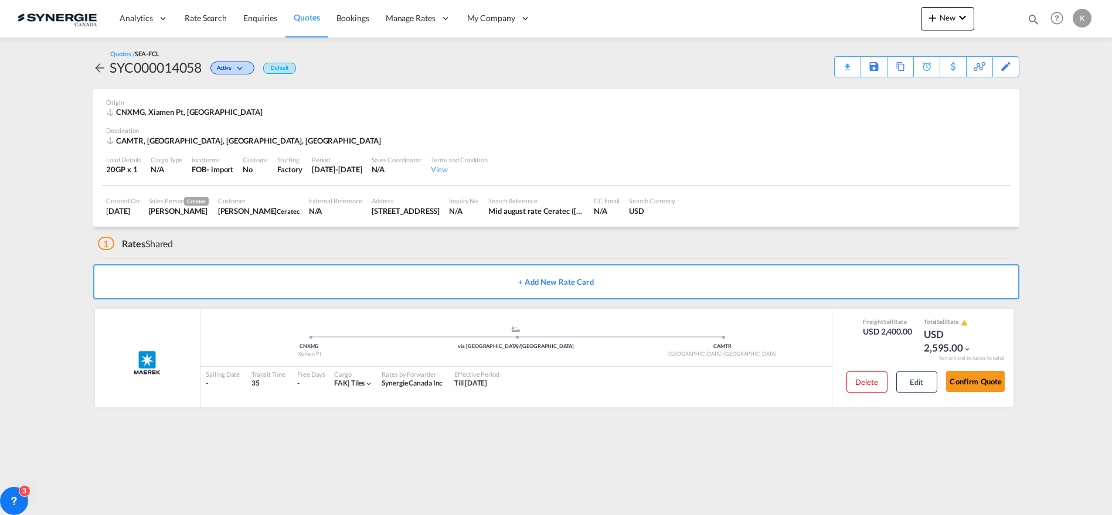
click at [298, 18] on span "Quotes" at bounding box center [307, 17] width 26 height 10
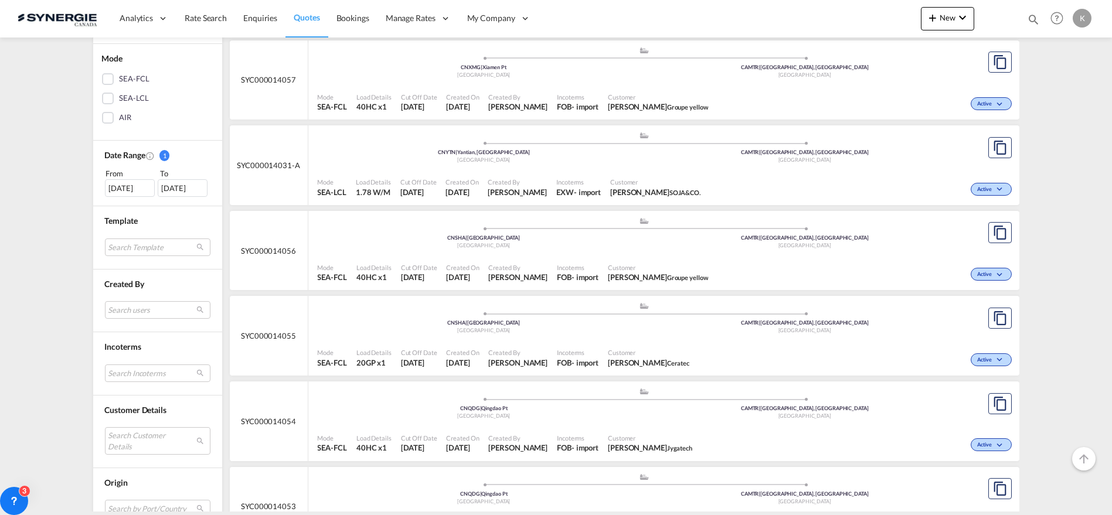
scroll to position [255, 0]
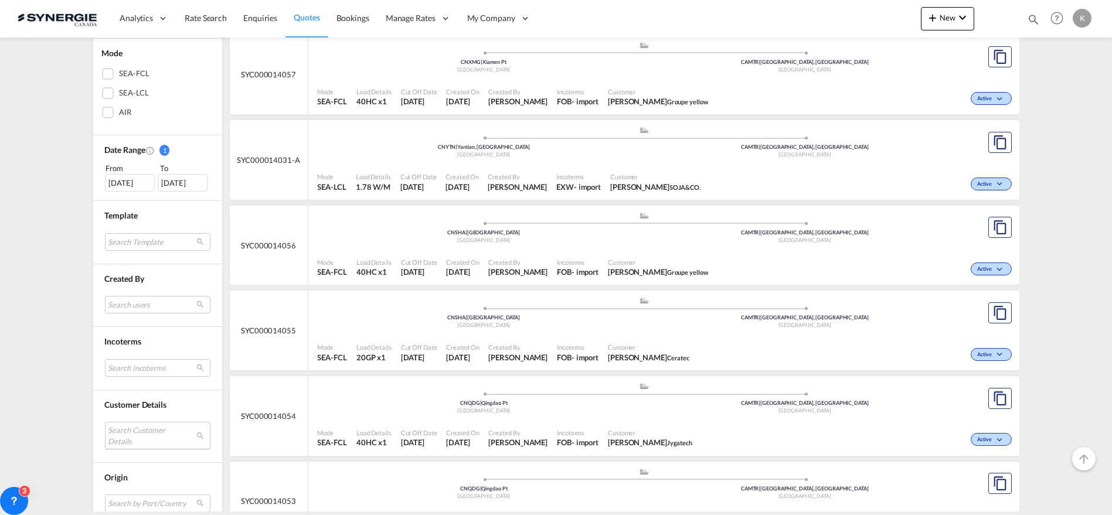
click at [148, 431] on md-select "Search Customer Details user name user [PERSON_NAME] – [PERSON_NAME] [PERSON_NA…" at bounding box center [158, 435] width 106 height 27
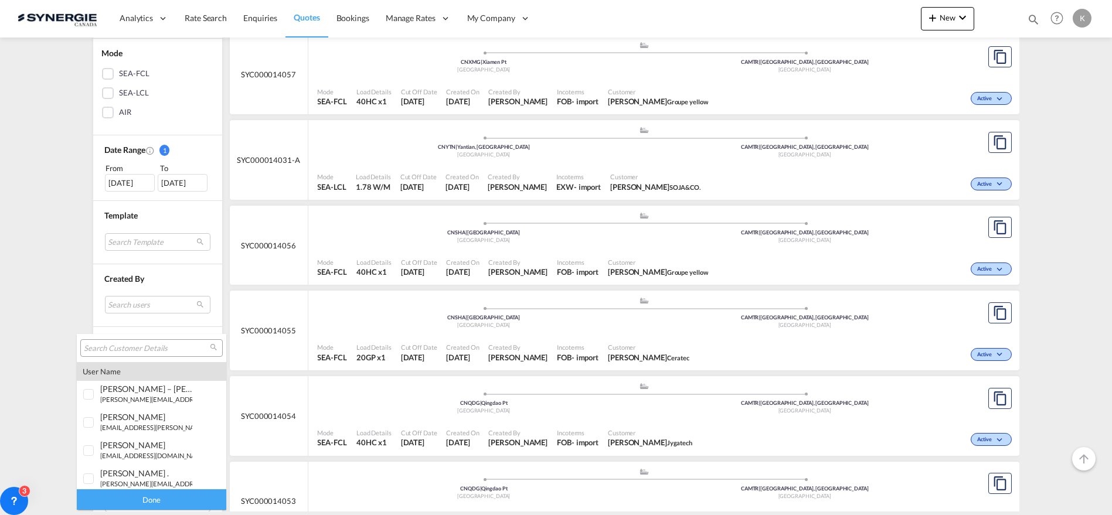
click at [141, 347] on input "search" at bounding box center [147, 349] width 126 height 11
type input "Ceratec"
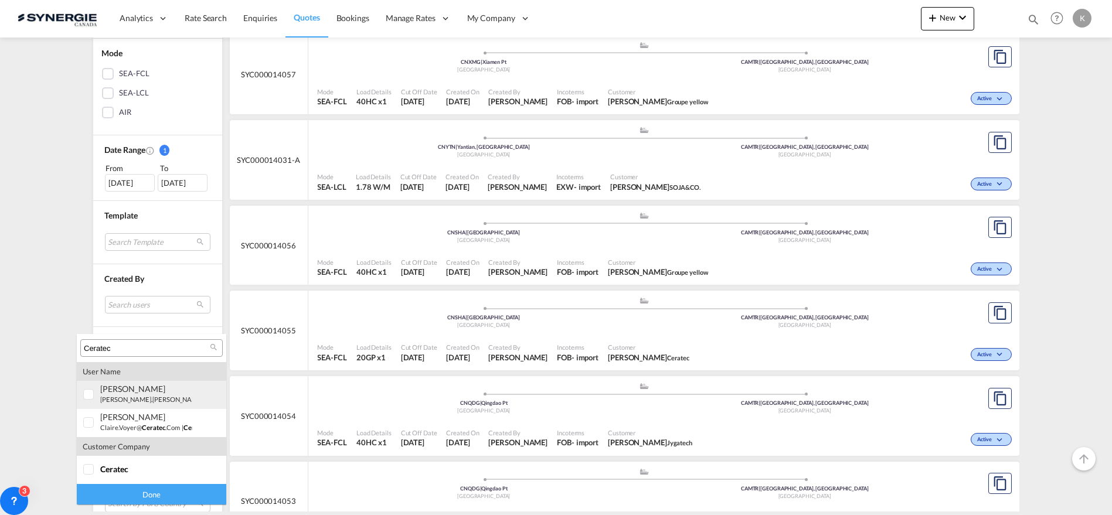
click at [126, 398] on small "[PERSON_NAME].[PERSON_NAME]@ ceratec .com" at bounding box center [173, 400] width 147 height 8
click at [174, 494] on div "Done" at bounding box center [152, 494] width 150 height 21
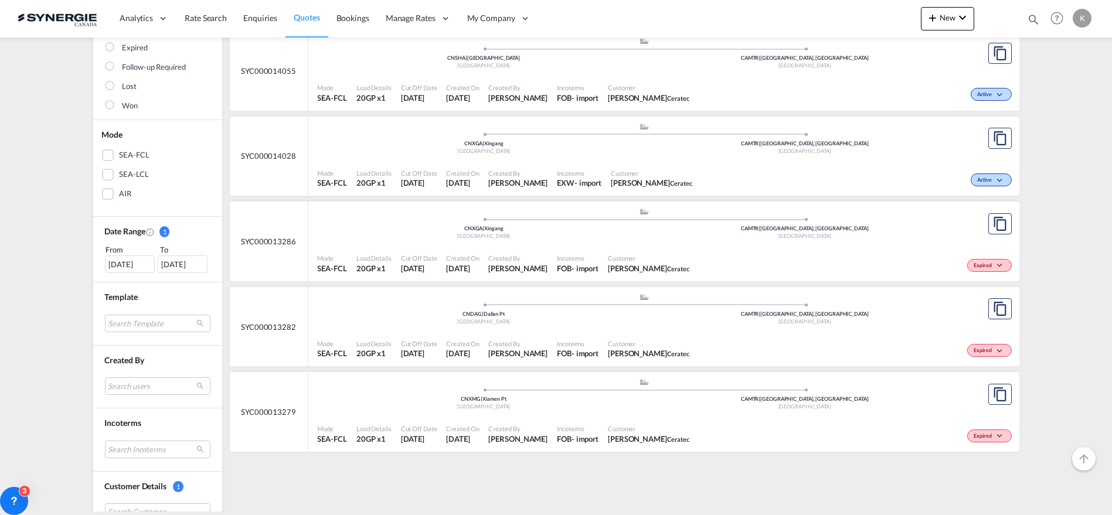
scroll to position [189, 0]
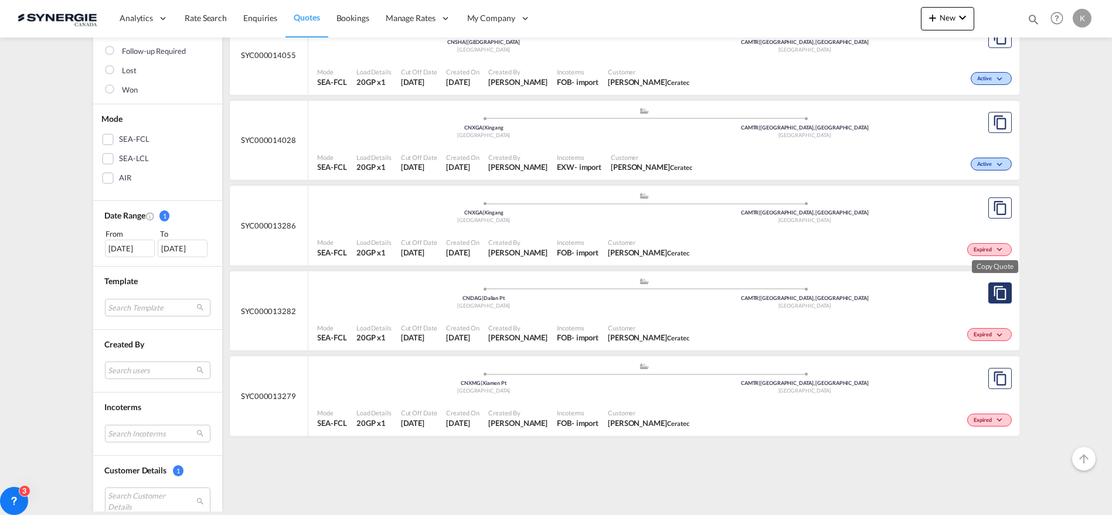
click at [998, 288] on md-icon "assets/icons/custom/copyQuote.svg" at bounding box center [1000, 293] width 14 height 14
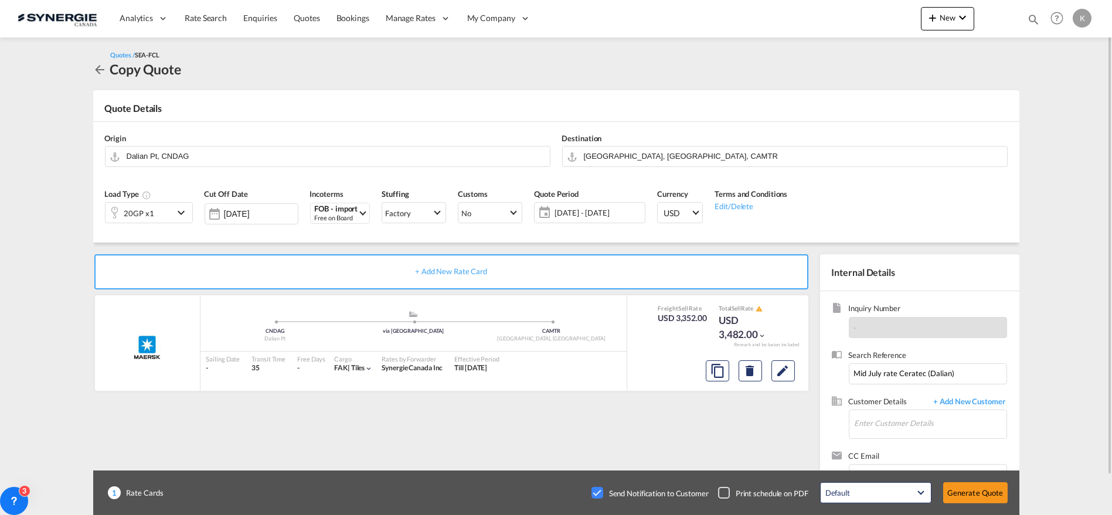
click at [608, 212] on span "[DATE] - [DATE]" at bounding box center [598, 213] width 87 height 11
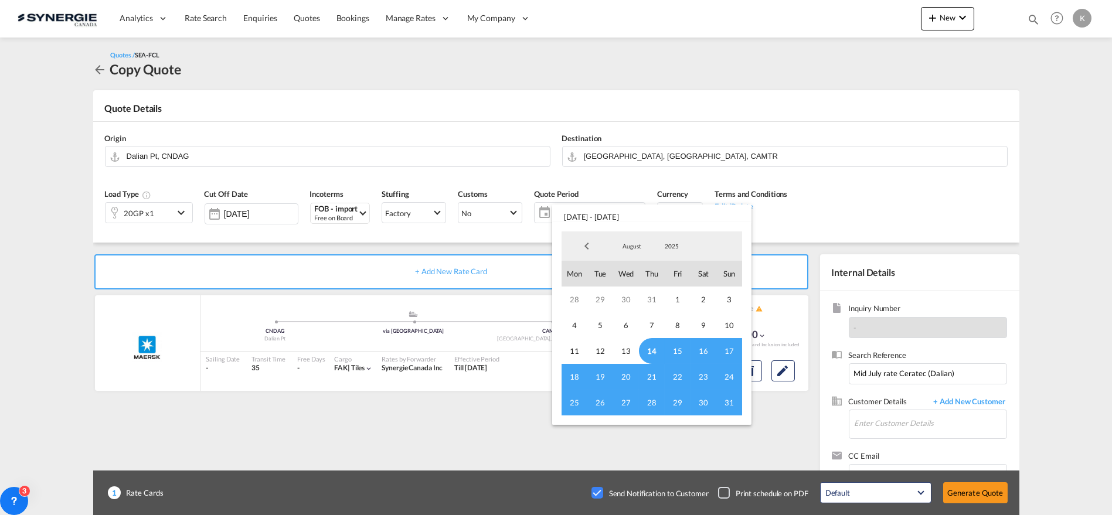
click at [652, 351] on span "14" at bounding box center [652, 351] width 26 height 26
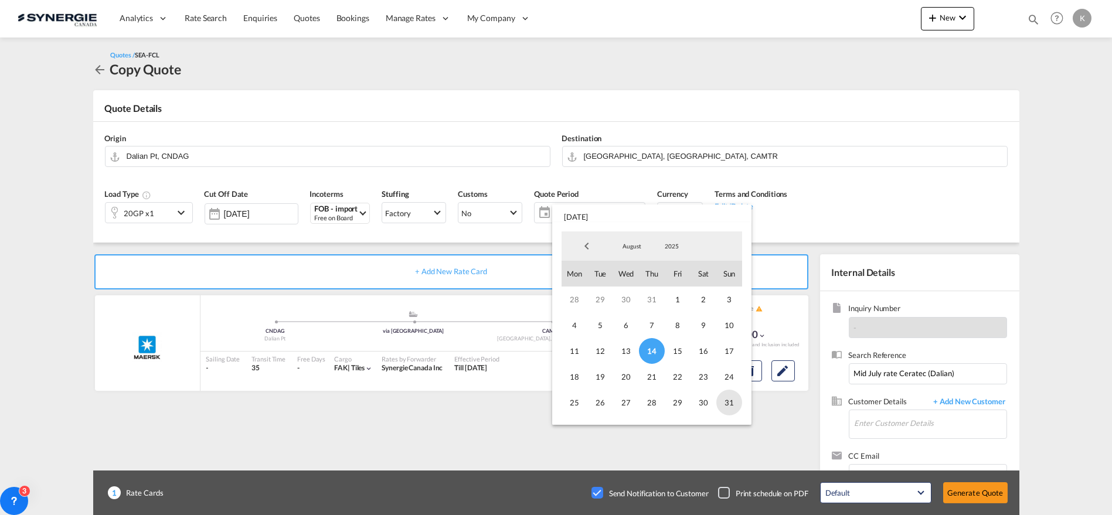
click at [733, 398] on span "31" at bounding box center [729, 403] width 26 height 26
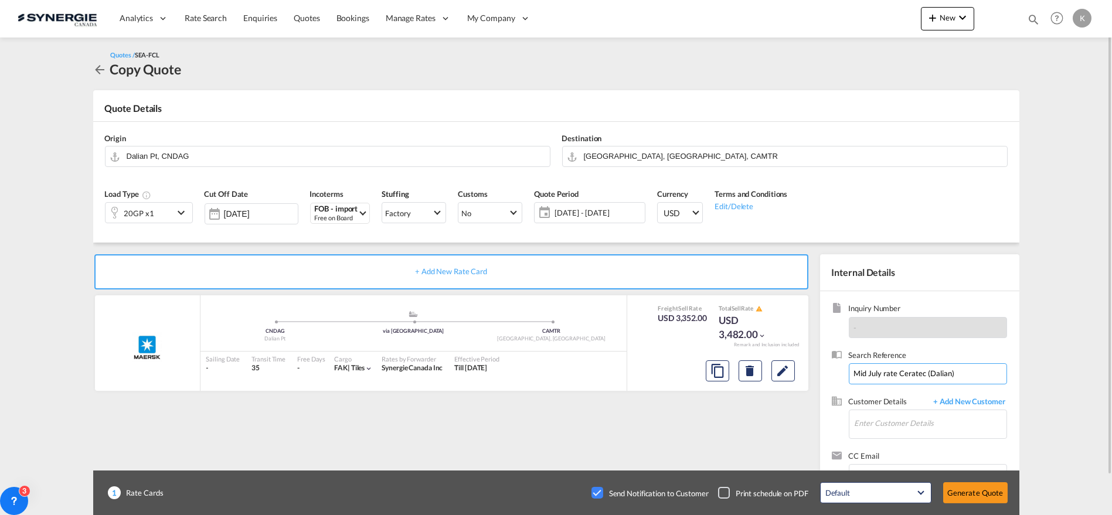
click at [875, 373] on input "Mid July rate Ceratec (Dalian)" at bounding box center [928, 374] width 158 height 21
type input "Mid August rate Ceratec (Dalian)"
click at [915, 431] on input "Enter Customer Details" at bounding box center [931, 423] width 152 height 26
click at [909, 366] on div "[PERSON_NAME] [PERSON_NAME].[PERSON_NAME]@ ceratec .com | Ceratec" at bounding box center [930, 363] width 153 height 32
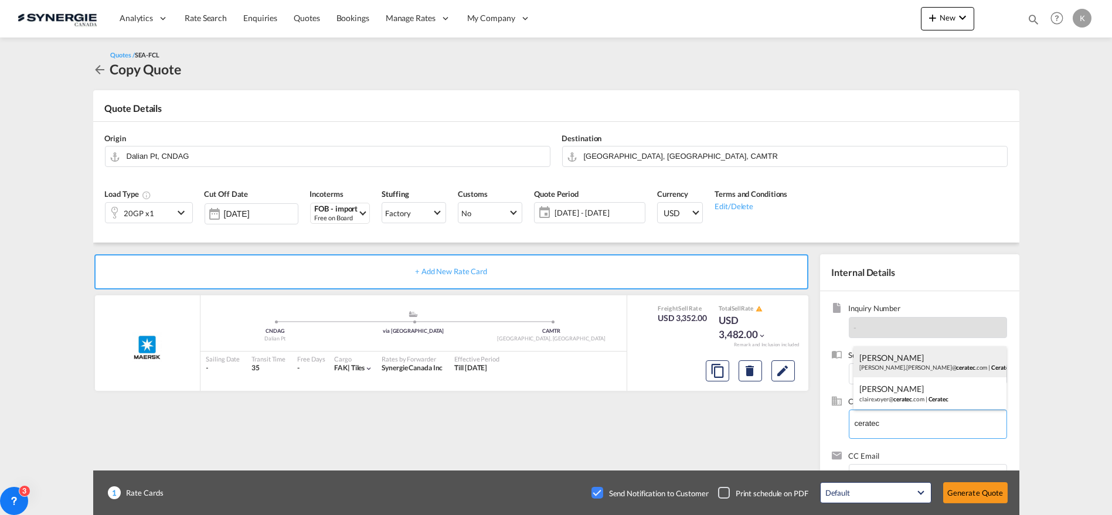
type input "Ceratec, [PERSON_NAME], [PERSON_NAME][EMAIL_ADDRESS][PERSON_NAME][DOMAIN_NAME]"
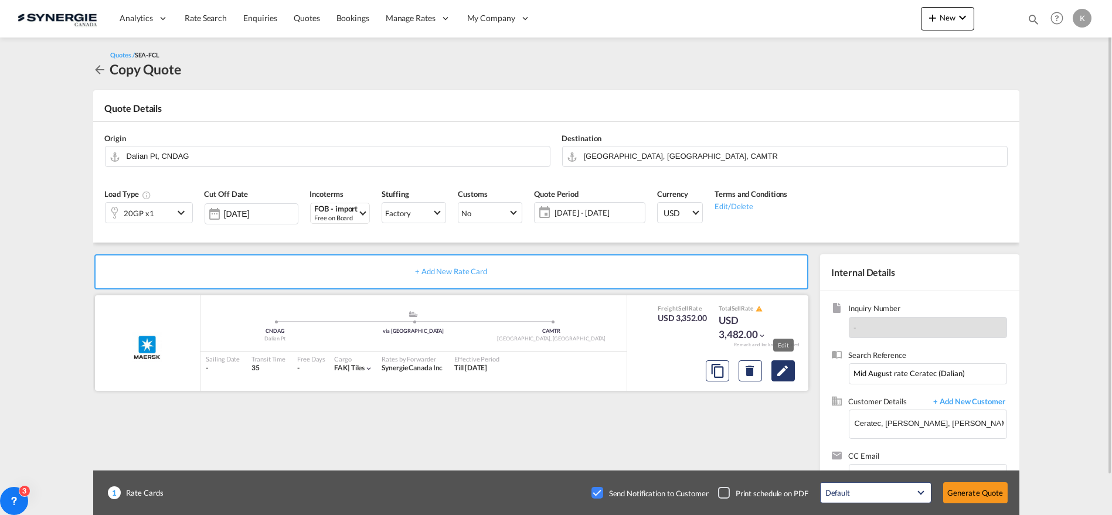
click at [789, 378] on button "Edit" at bounding box center [783, 371] width 23 height 21
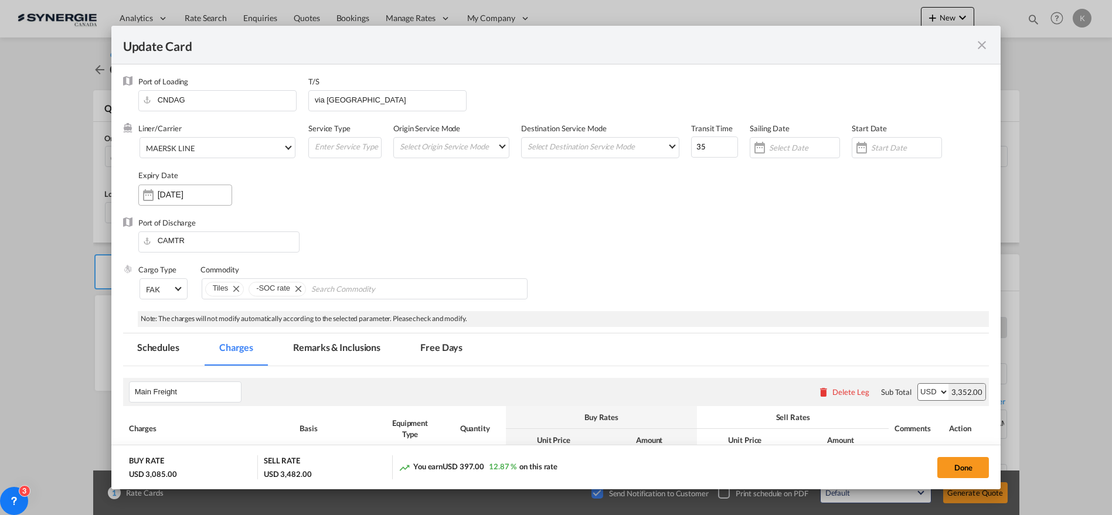
click at [193, 195] on input "[DATE]" at bounding box center [195, 194] width 74 height 9
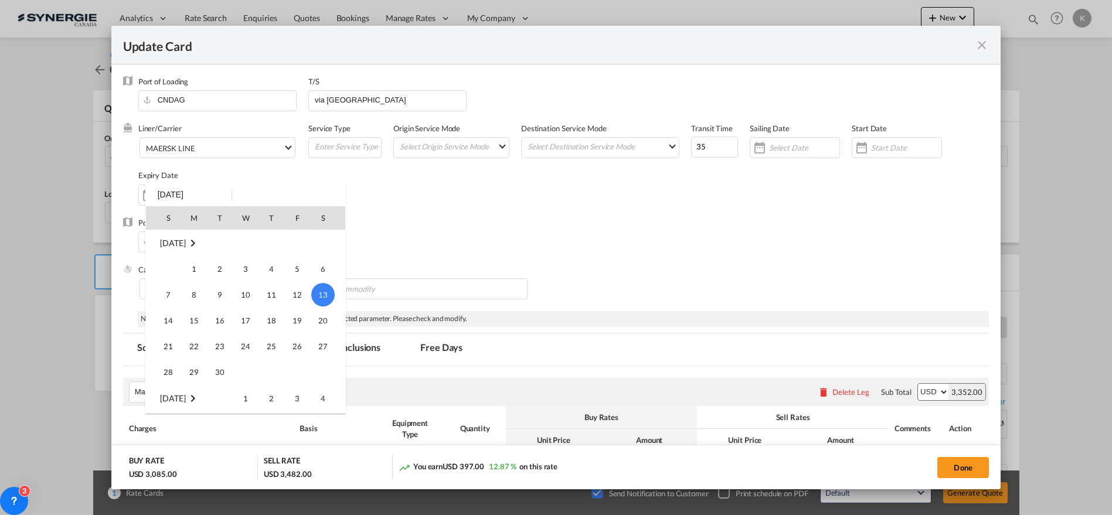
scroll to position [271441, 0]
click at [169, 375] on span "31" at bounding box center [168, 372] width 23 height 23
type input "[DATE]"
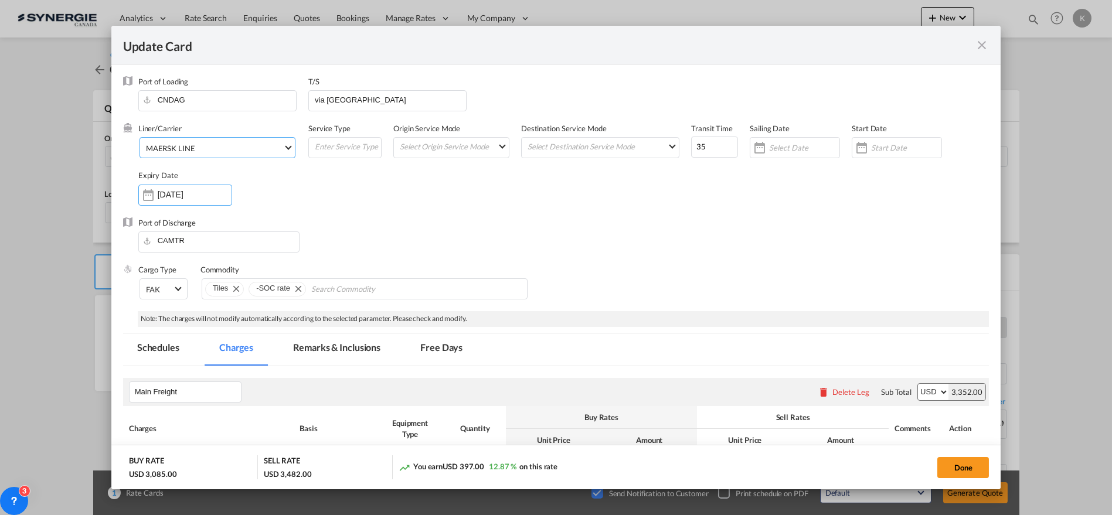
click at [219, 144] on span "MAERSK LINE" at bounding box center [214, 148] width 137 height 11
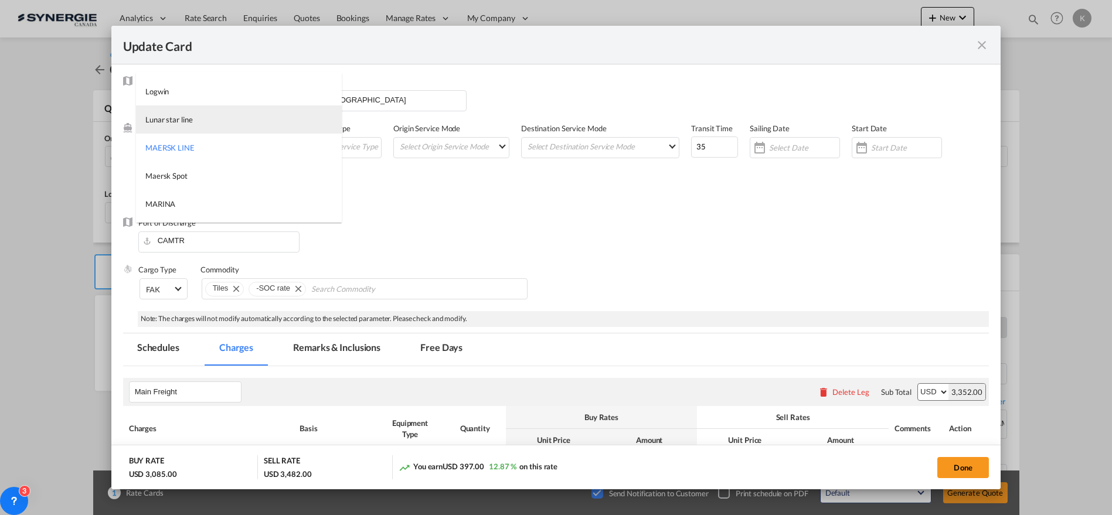
type md-option "2"
type md-option "795"
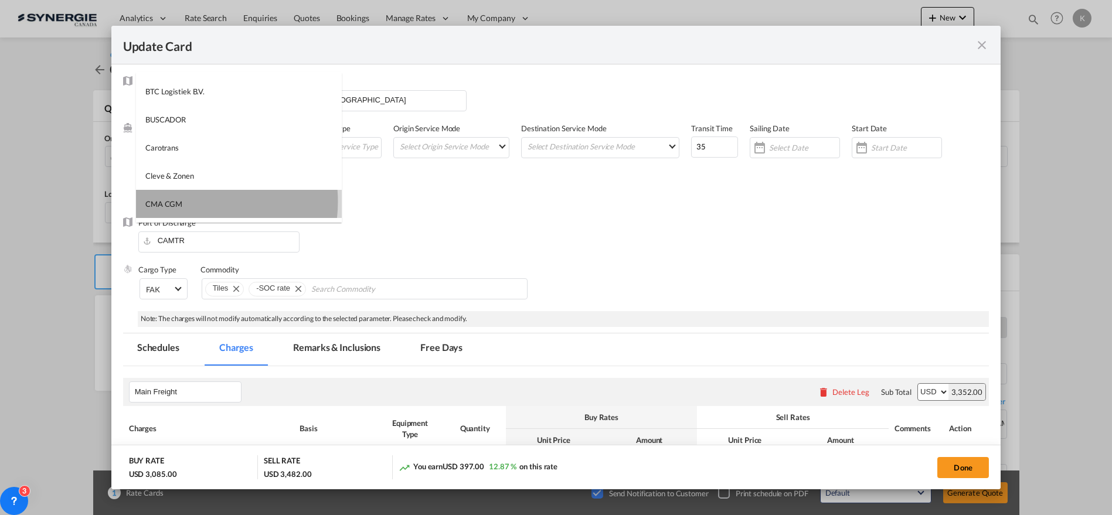
click at [188, 201] on md-option "CMA CGM" at bounding box center [239, 204] width 206 height 28
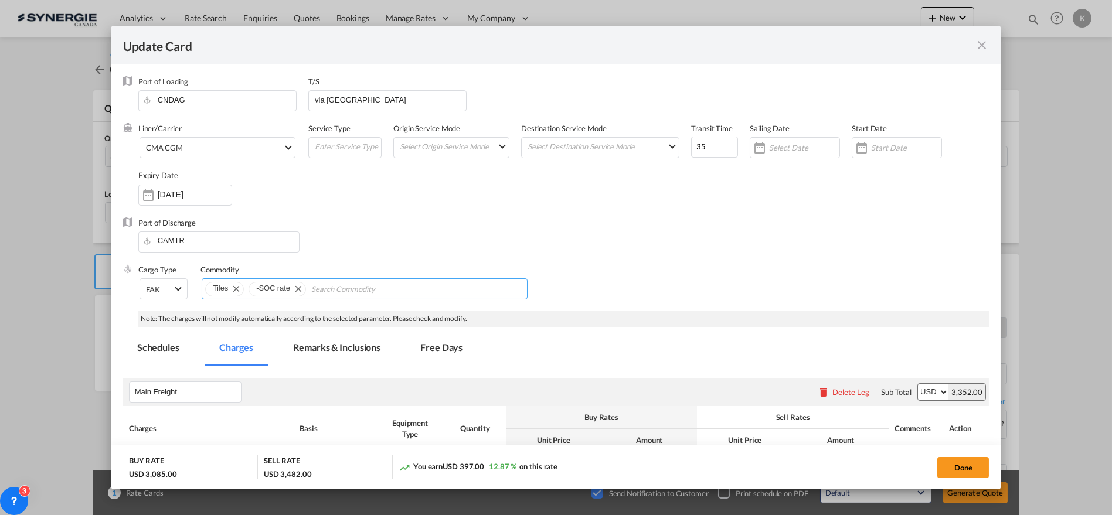
click at [359, 296] on input "Search Commodity" at bounding box center [364, 289] width 107 height 19
type input "s"
drag, startPoint x: 711, startPoint y: 296, endPoint x: 694, endPoint y: 297, distance: 17.0
click at [708, 296] on div "Cargo Type FAK FAK GCR GDSM General Cargo Hazardous Cargo Ambient Foodstuff Chi…" at bounding box center [563, 287] width 851 height 47
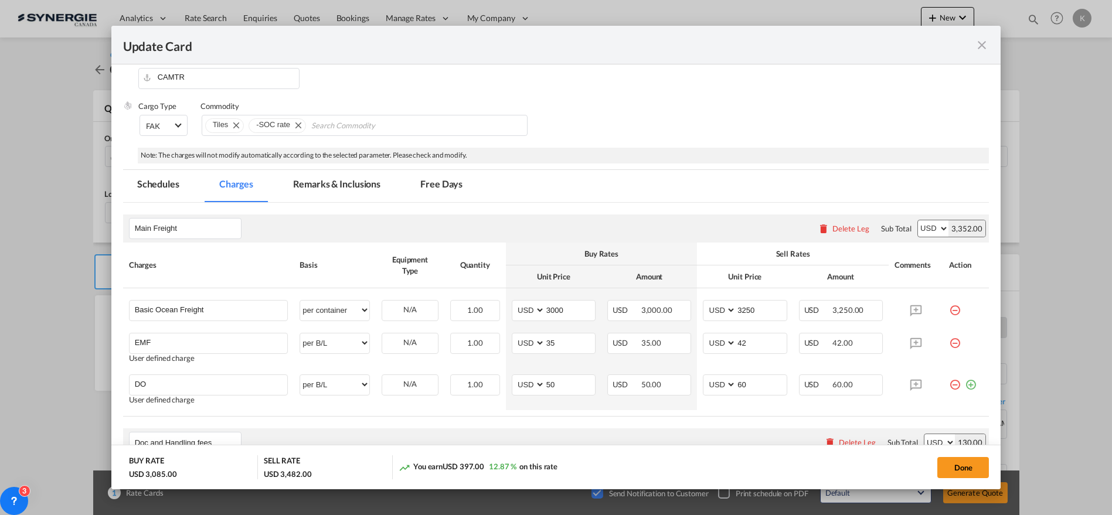
scroll to position [176, 0]
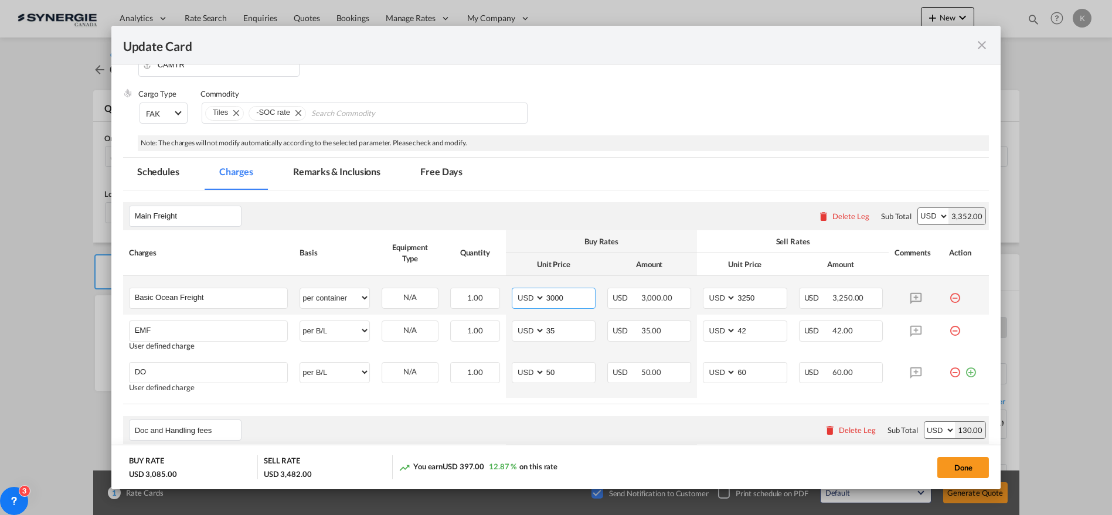
click at [556, 302] on input "3000" at bounding box center [570, 297] width 50 height 18
type input "2280"
type input "2530"
click at [949, 326] on md-icon "icon-minus-circle-outline red-400-fg" at bounding box center [955, 327] width 12 height 12
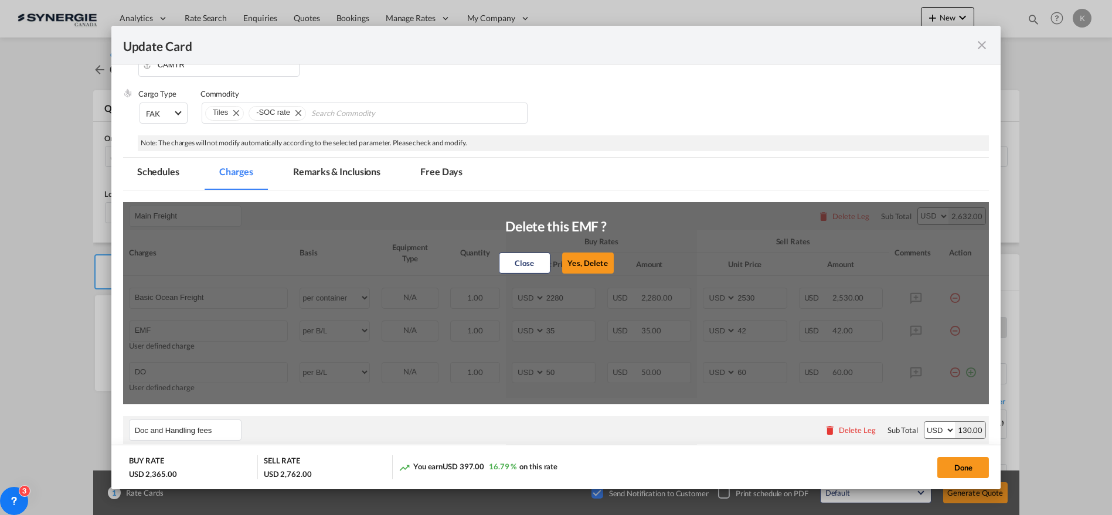
click at [602, 262] on button "Yes, Delete" at bounding box center [588, 263] width 52 height 21
type input "DO"
type input "50"
type input "60"
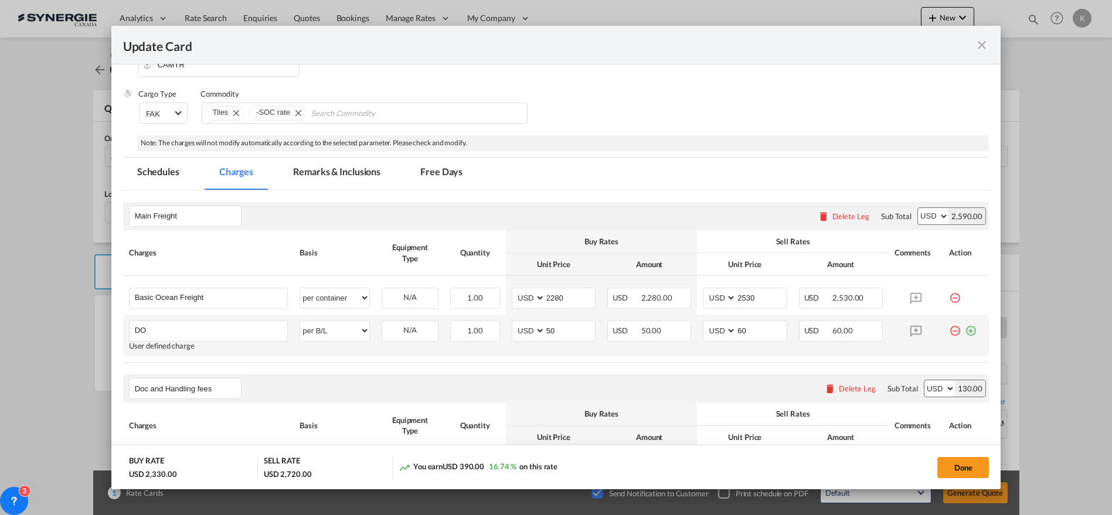
click at [949, 332] on md-icon "icon-minus-circle-outline red-400-fg" at bounding box center [955, 327] width 12 height 12
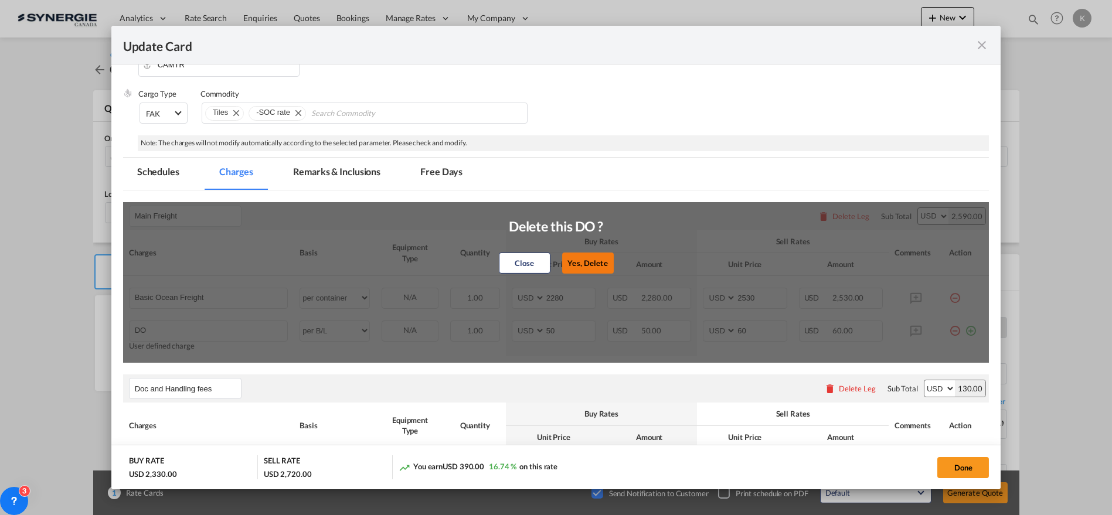
click at [583, 260] on button "Yes, Delete" at bounding box center [588, 263] width 52 height 21
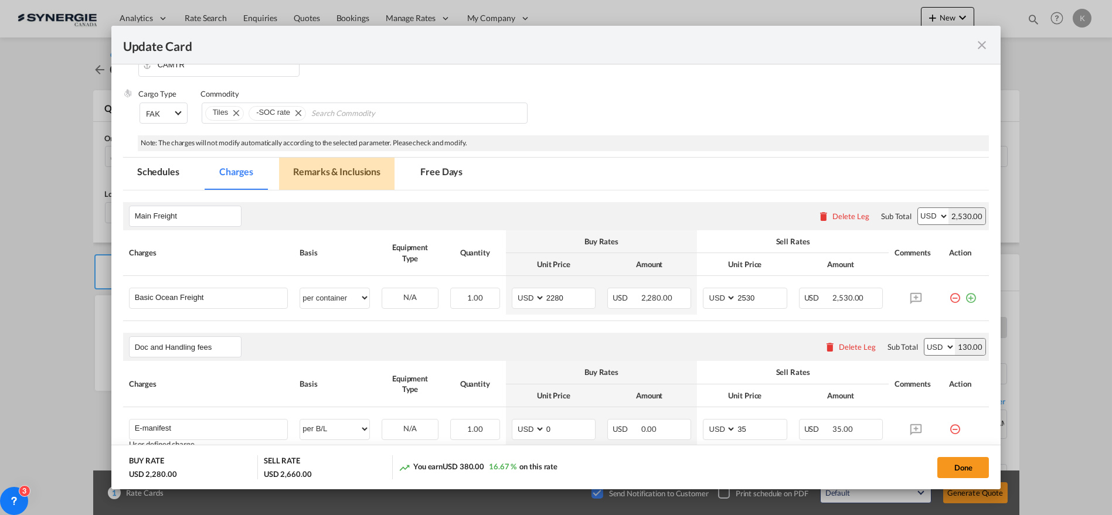
click at [366, 162] on md-tab-item "Remarks & Inclusions" at bounding box center [337, 174] width 116 height 32
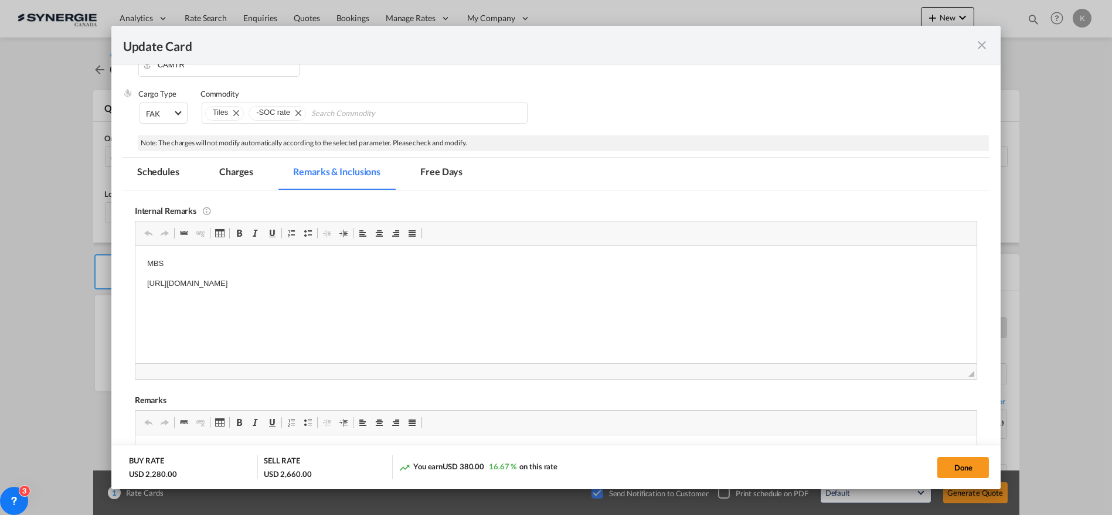
scroll to position [0, 0]
drag, startPoint x: 468, startPoint y: 280, endPoint x: 121, endPoint y: 269, distance: 347.3
drag, startPoint x: 471, startPoint y: 286, endPoint x: 230, endPoint y: 515, distance: 332.6
click at [135, 263] on html "MBS [URL][DOMAIN_NAME]" at bounding box center [556, 274] width 842 height 56
click at [968, 467] on button "Done" at bounding box center [964, 467] width 52 height 21
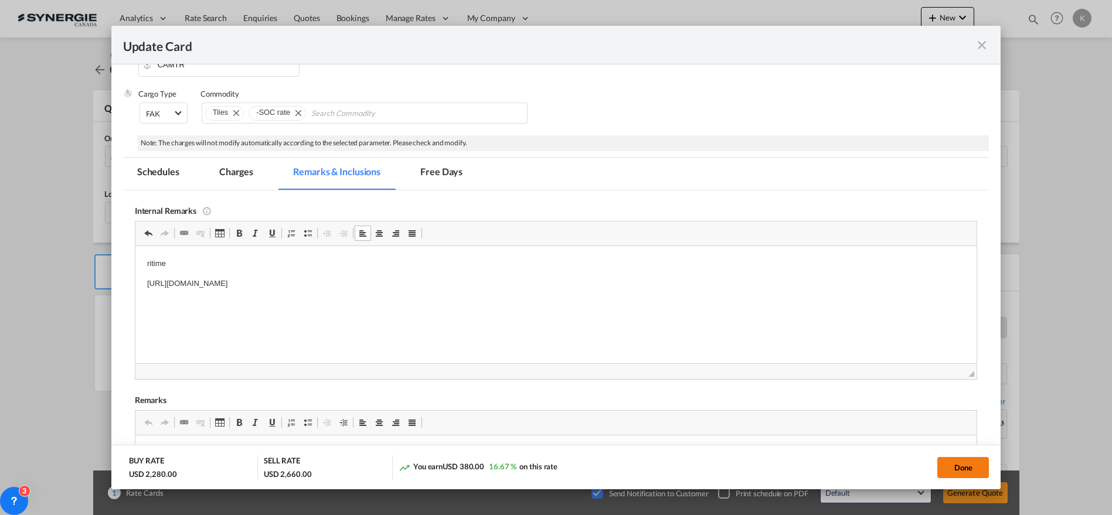
type input "[DATE]"
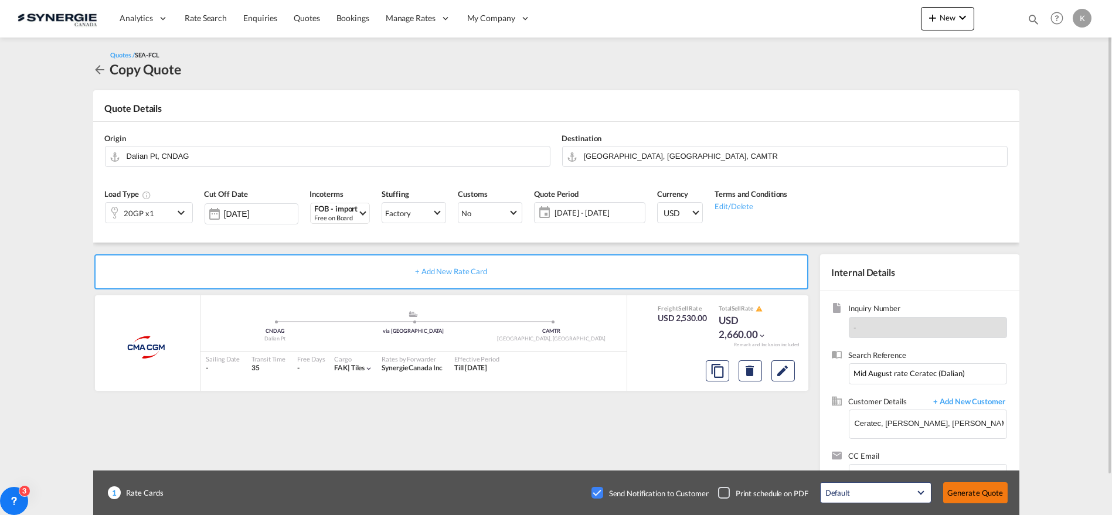
click at [968, 490] on button "Generate Quote" at bounding box center [975, 493] width 64 height 21
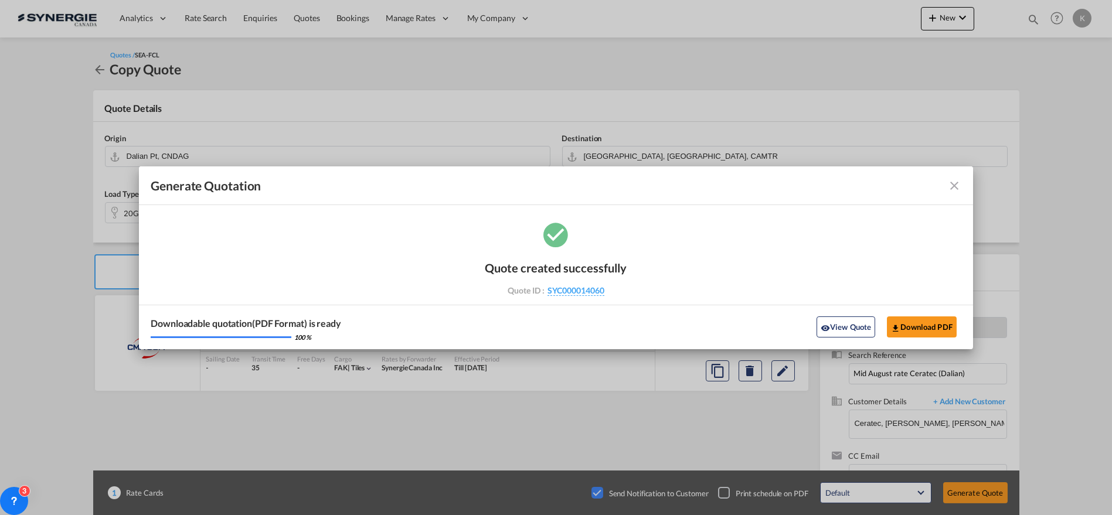
click at [953, 186] on md-icon "icon-close fg-AAA8AD cursor m-0" at bounding box center [955, 186] width 14 height 14
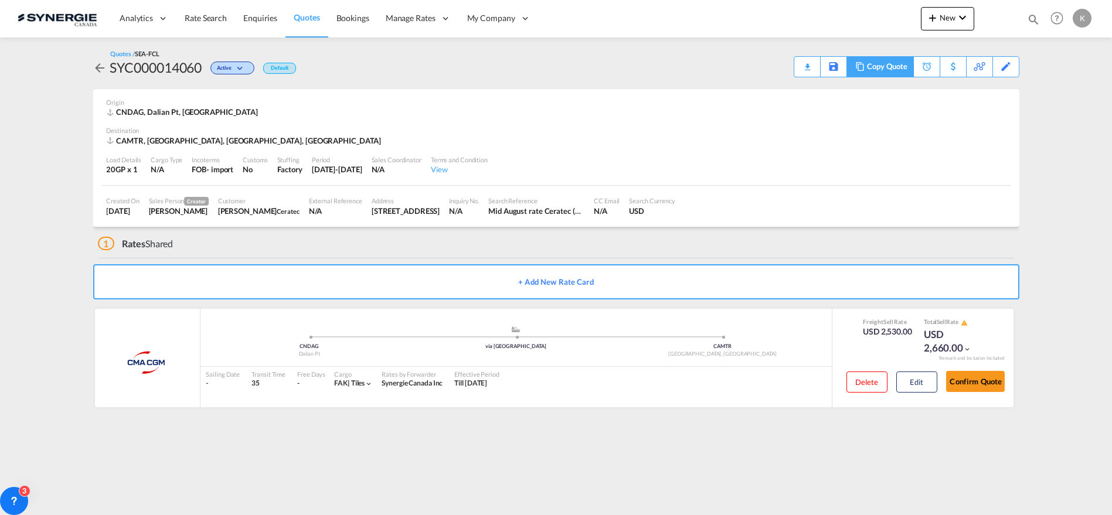
click at [898, 64] on div "Copy Quote" at bounding box center [887, 67] width 40 height 20
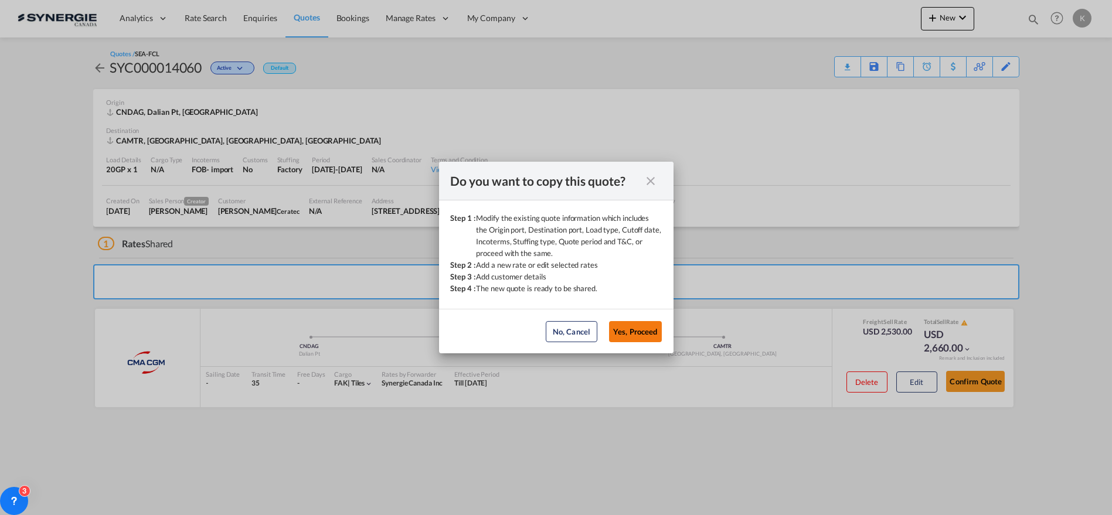
click at [637, 334] on button "Yes, Proceed" at bounding box center [635, 331] width 53 height 21
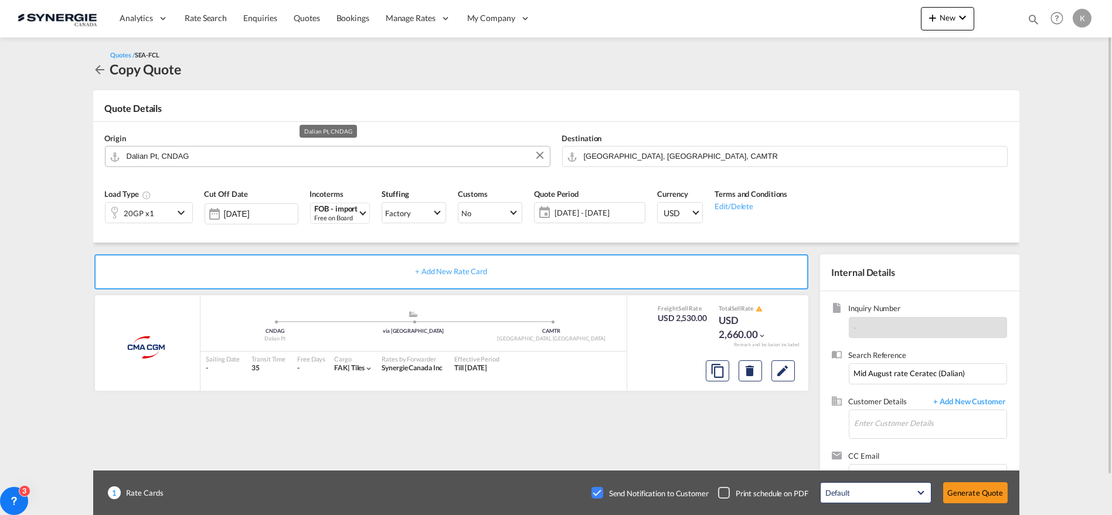
click at [196, 151] on input "Dalian Pt, CNDAG" at bounding box center [335, 156] width 417 height 21
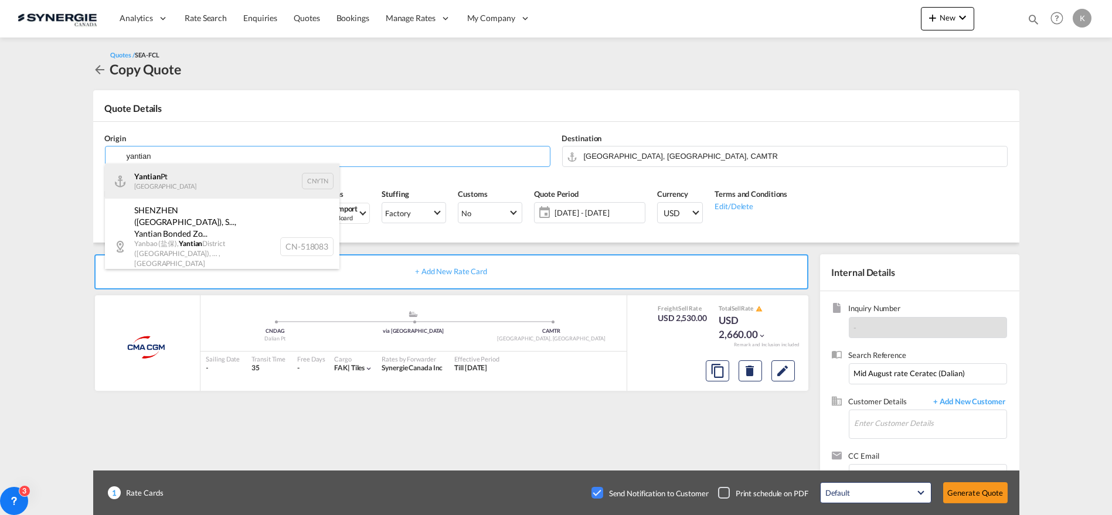
click at [167, 176] on div "Yantian Pt China CNYTN" at bounding box center [222, 181] width 235 height 35
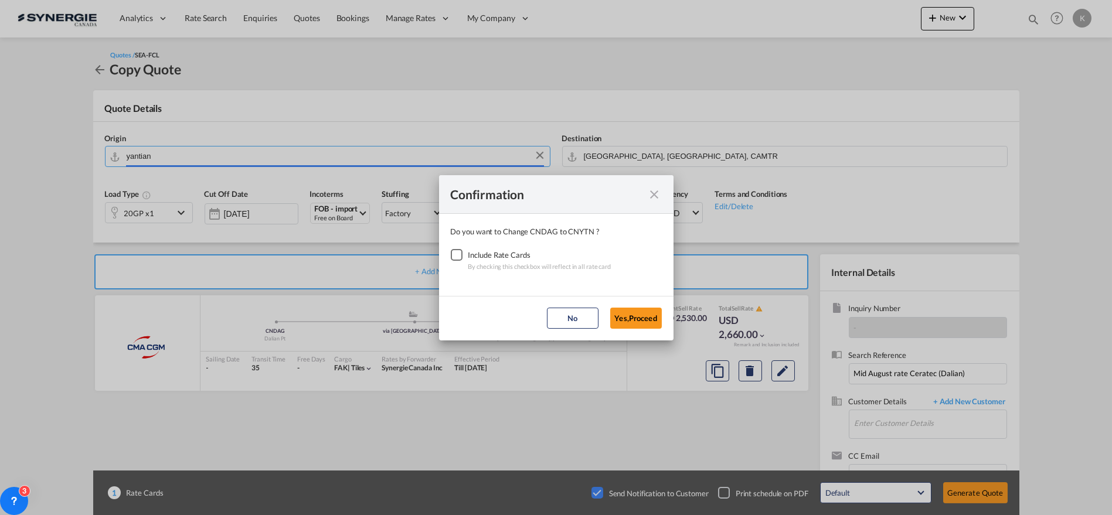
type input "Yantian Pt, CNYTN"
click at [459, 260] on div "Checkbox No Ink" at bounding box center [457, 255] width 12 height 12
click at [626, 323] on button "Yes,Proceed" at bounding box center [636, 318] width 52 height 21
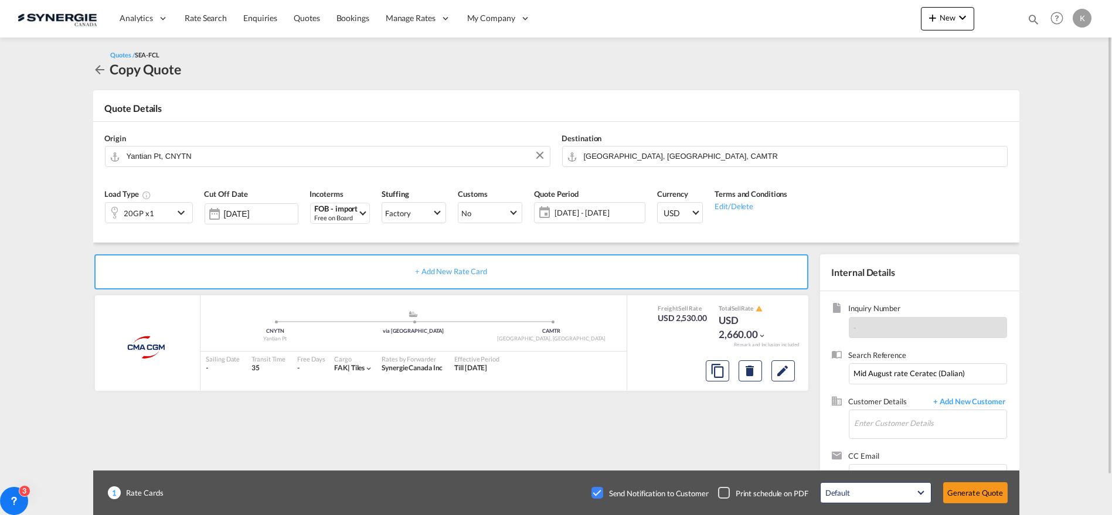
click at [577, 212] on span "[DATE] - [DATE]" at bounding box center [598, 213] width 87 height 11
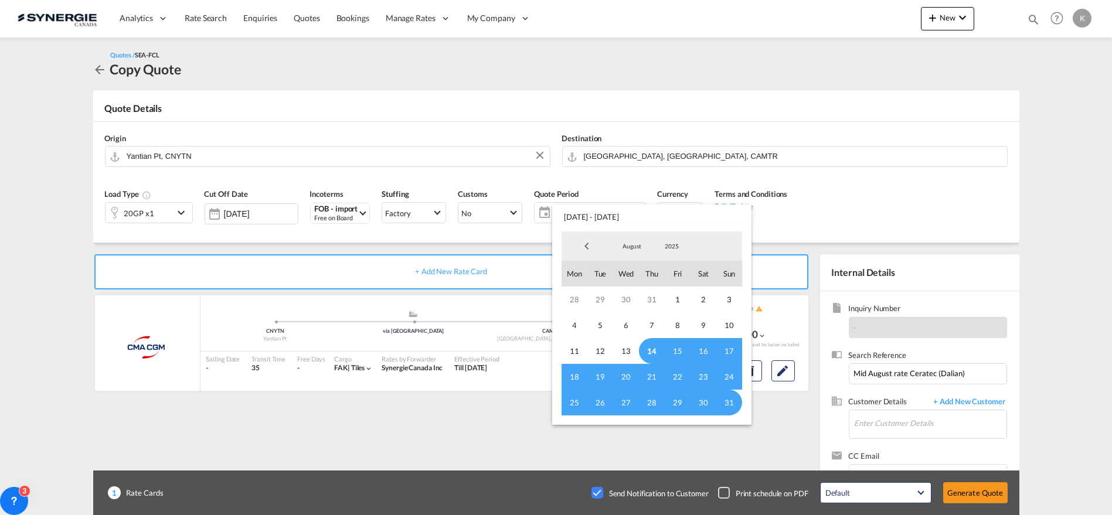
click at [654, 353] on span "14" at bounding box center [652, 351] width 26 height 26
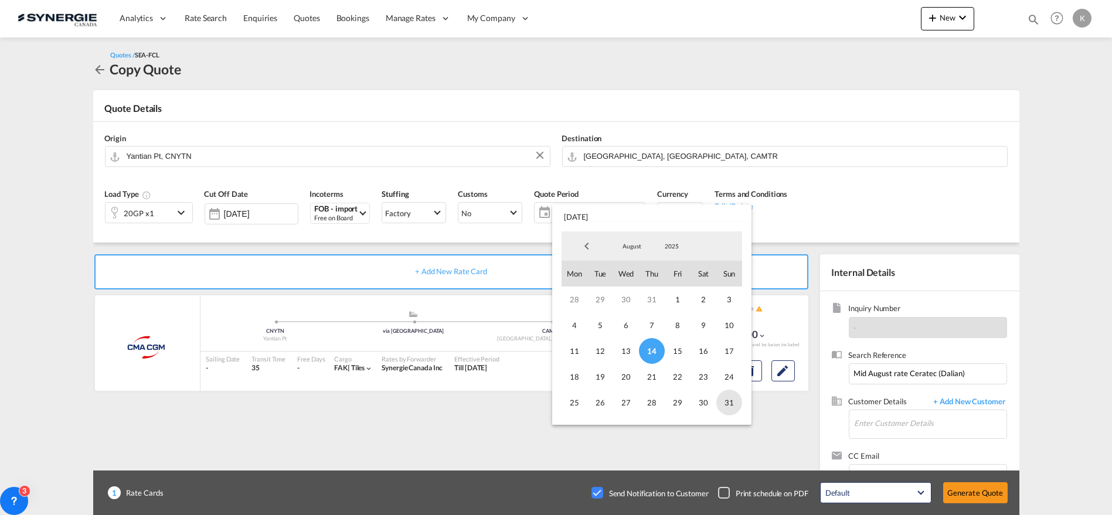
click at [726, 403] on span "31" at bounding box center [729, 403] width 26 height 26
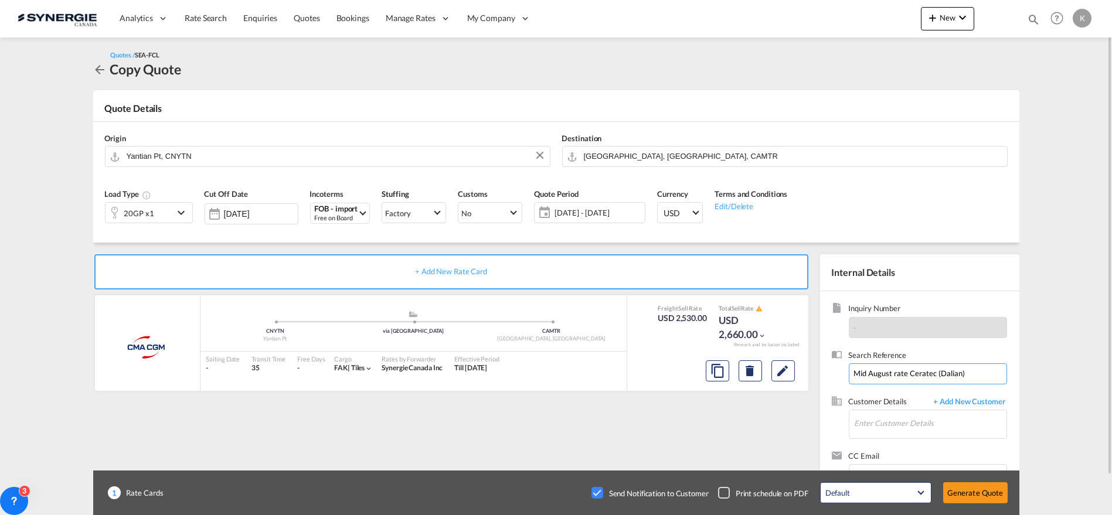
click at [945, 373] on input "Mid August rate Ceratec (Dalian)" at bounding box center [928, 374] width 158 height 21
type input "Mid August rate Ceratec ([PERSON_NAME])"
click at [926, 425] on input "Enter Customer Details" at bounding box center [931, 423] width 152 height 26
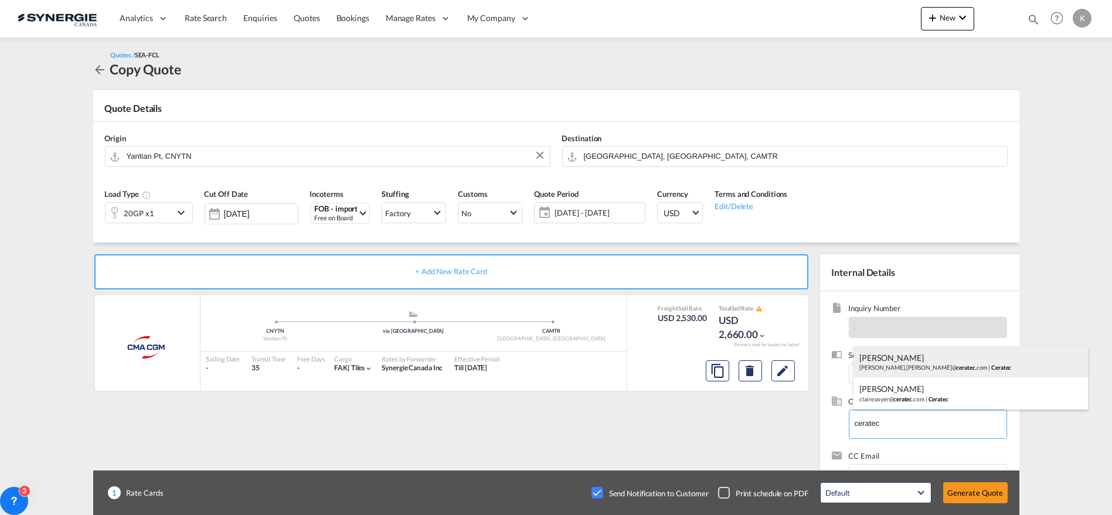
click at [898, 362] on div "[PERSON_NAME] [PERSON_NAME].[PERSON_NAME]@ ceratec .com | Ceratec" at bounding box center [971, 363] width 235 height 32
type input "Ceratec, [PERSON_NAME], [PERSON_NAME][EMAIL_ADDRESS][PERSON_NAME][DOMAIN_NAME]"
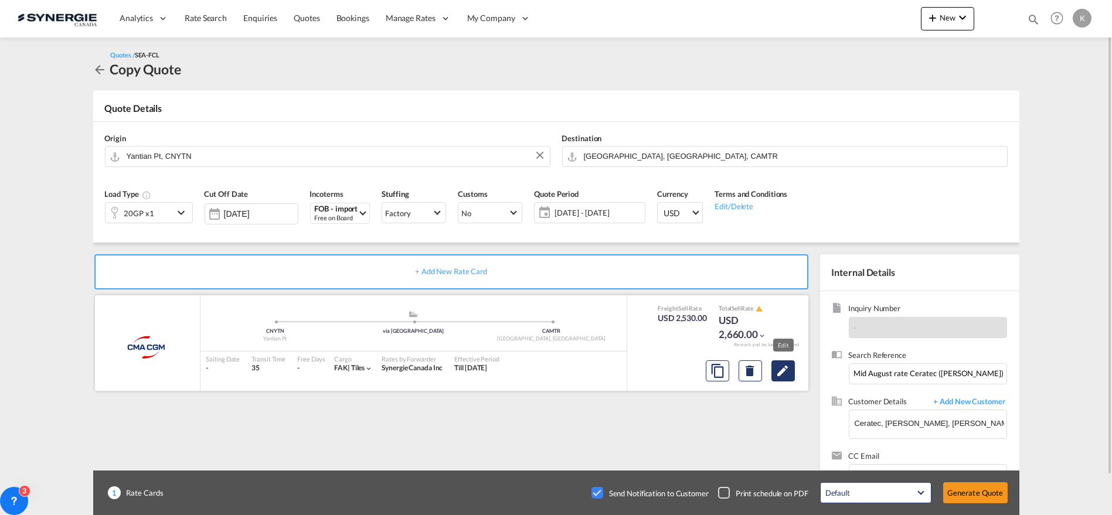
click at [787, 372] on md-icon "Edit" at bounding box center [783, 371] width 14 height 14
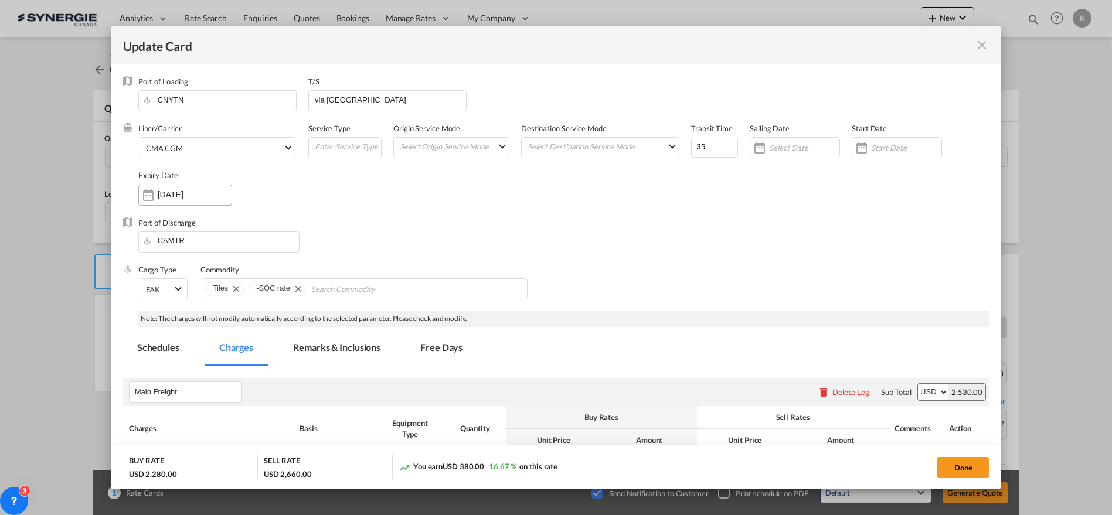
click at [182, 193] on input "[DATE]" at bounding box center [195, 194] width 74 height 9
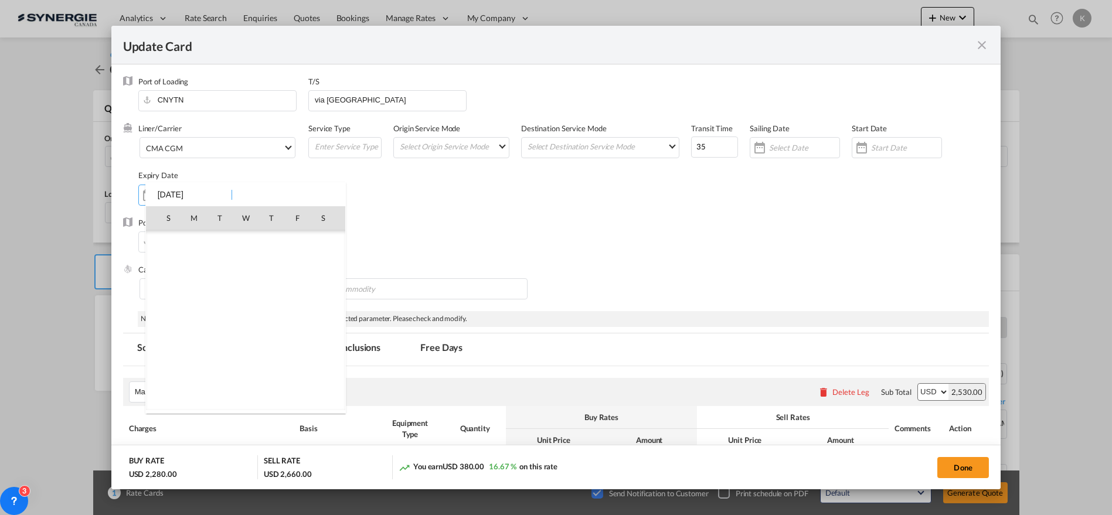
scroll to position [271441, 0]
click at [404, 202] on div at bounding box center [556, 257] width 1112 height 515
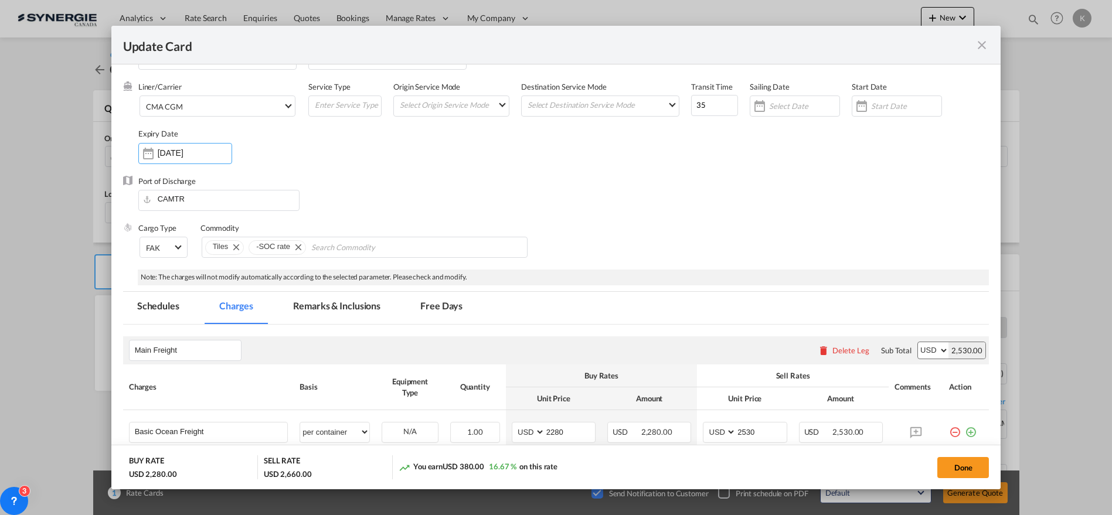
scroll to position [0, 0]
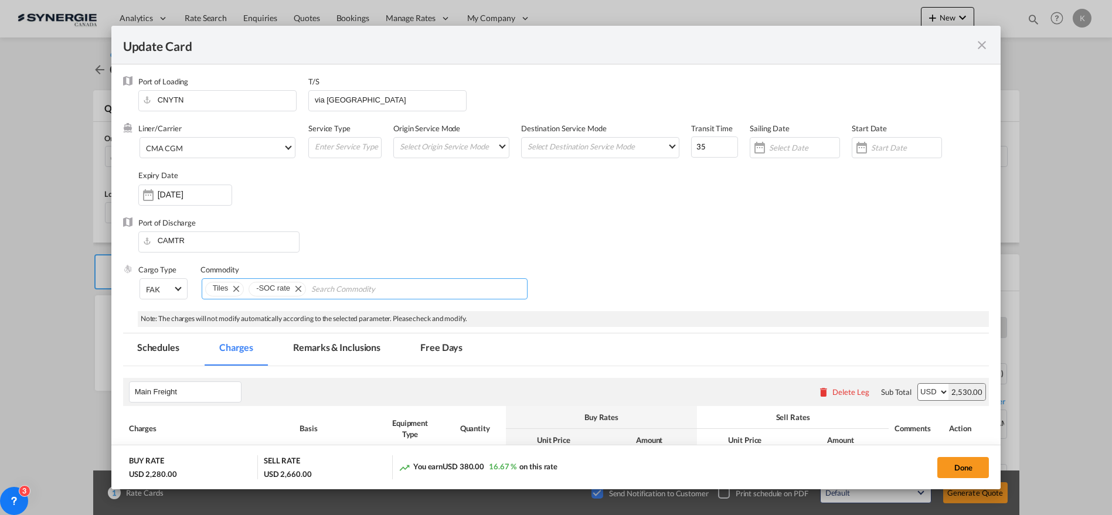
click at [297, 288] on md-icon "Remove -SOC rate" at bounding box center [298, 288] width 14 height 14
click at [331, 288] on input "Chips input." at bounding box center [302, 289] width 107 height 19
type input "soc"
click at [371, 242] on div "Port of Discharge CAMTR" at bounding box center [556, 241] width 867 height 47
click at [192, 149] on span "CMA CGM" at bounding box center [214, 148] width 137 height 11
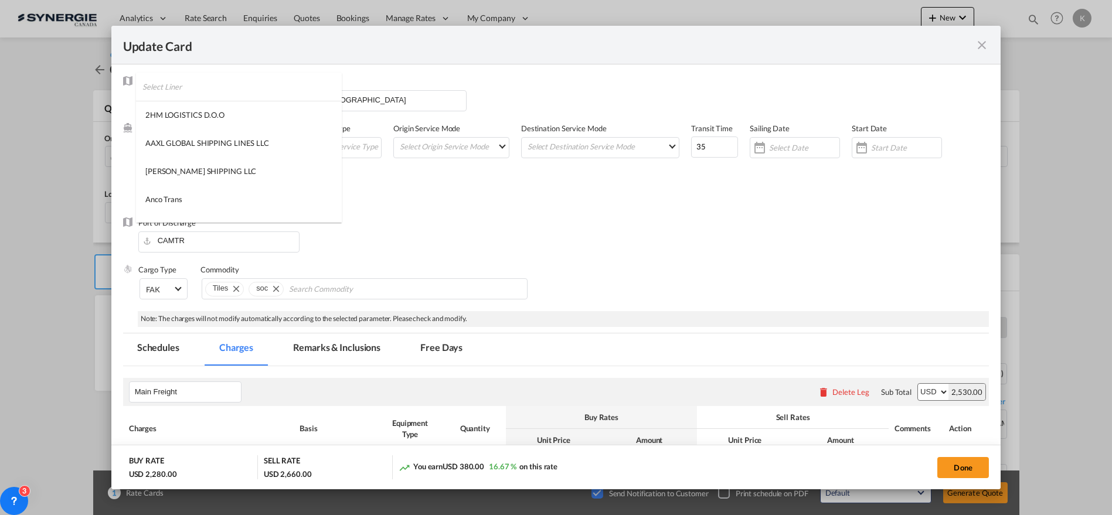
click at [279, 89] on input "search" at bounding box center [241, 87] width 199 height 28
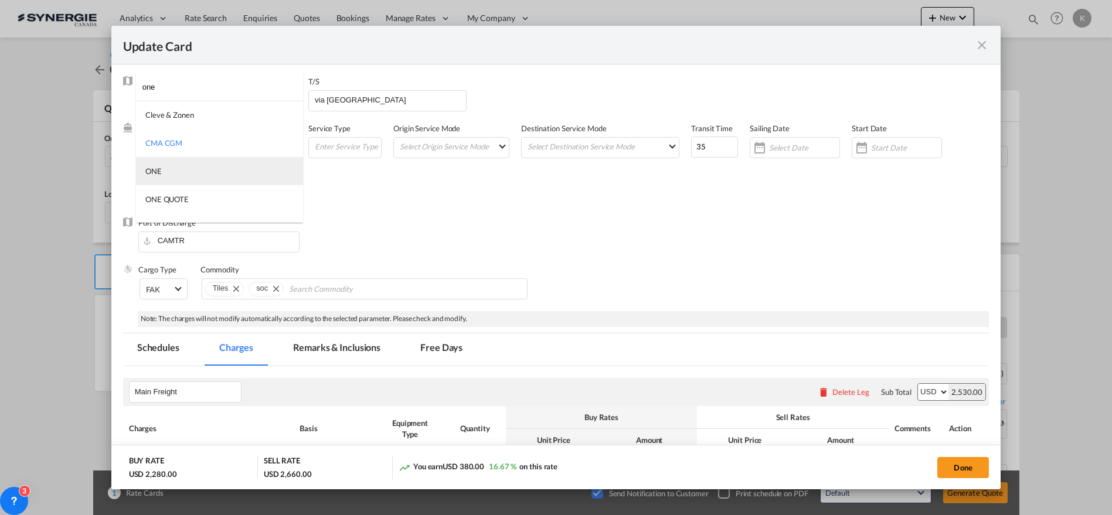
type input "one"
click at [152, 167] on div "ONE" at bounding box center [153, 171] width 16 height 11
drag, startPoint x: 1001, startPoint y: 124, endPoint x: 1002, endPoint y: 134, distance: 10.6
click at [1002, 134] on div "Update Card Port of [GEOGRAPHIC_DATA] CNYTN T/S via [GEOGRAPHIC_DATA] Liner/Car…" at bounding box center [556, 257] width 1112 height 515
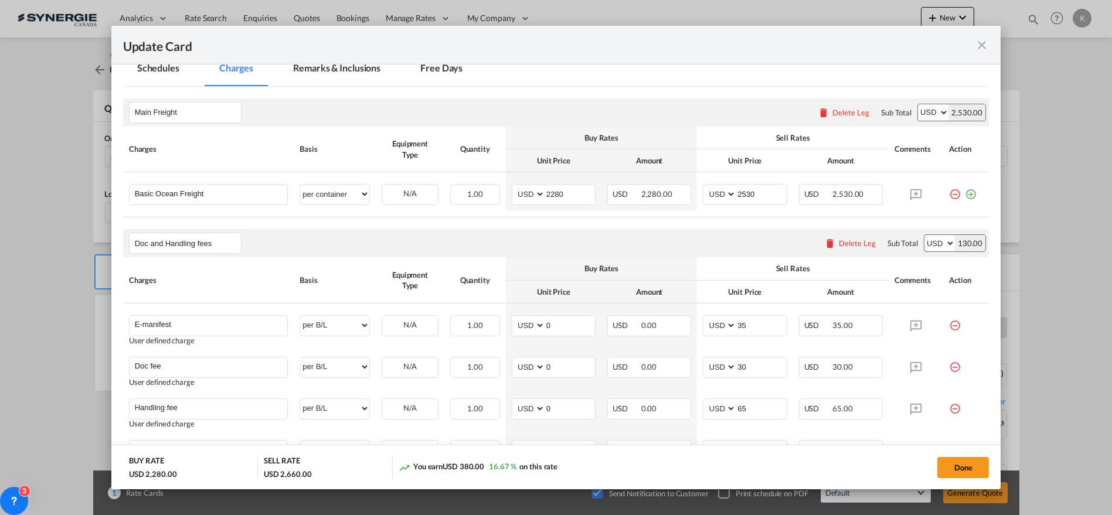
scroll to position [282, 0]
drag, startPoint x: 556, startPoint y: 186, endPoint x: 525, endPoint y: 188, distance: 30.6
click at [525, 188] on md-input-container "AED AFN ALL AMD ANG AOA ARS AUD AWG AZN BAM BBD BDT BGN BHD BIF BMD BND [PERSON…" at bounding box center [554, 192] width 84 height 21
type input "2150"
type input "2400"
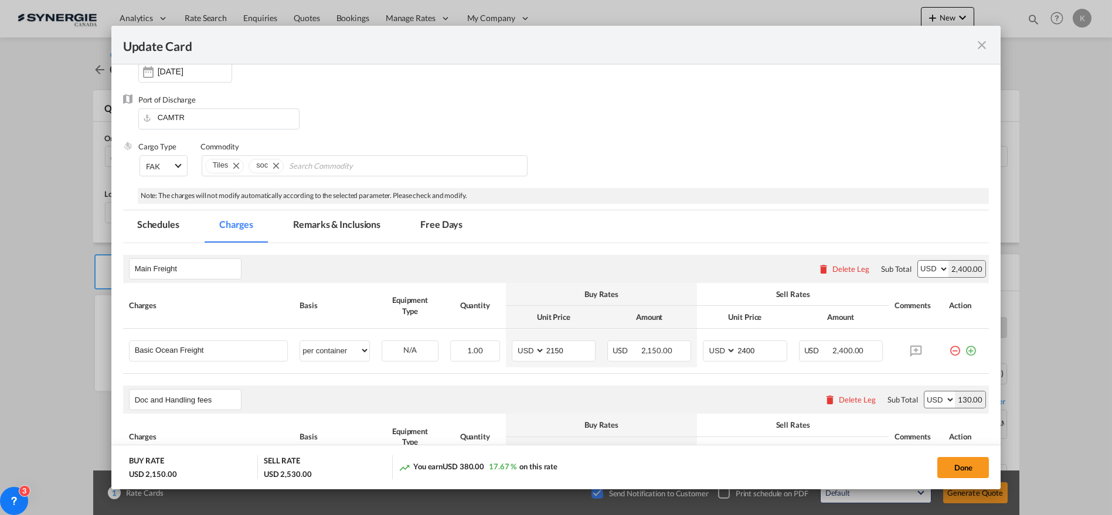
scroll to position [101, 0]
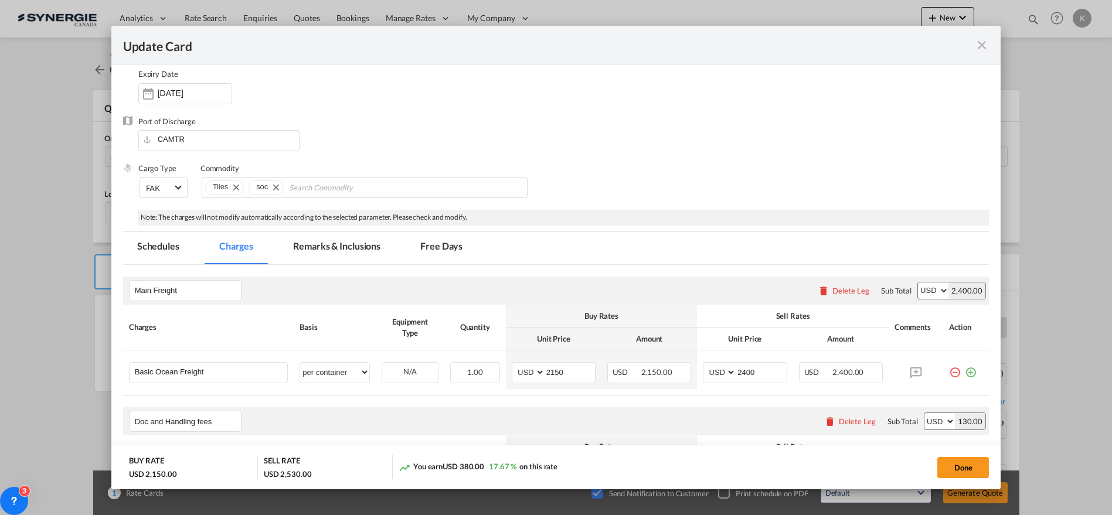
click at [327, 243] on md-tab-item "Remarks & Inclusions" at bounding box center [337, 248] width 116 height 32
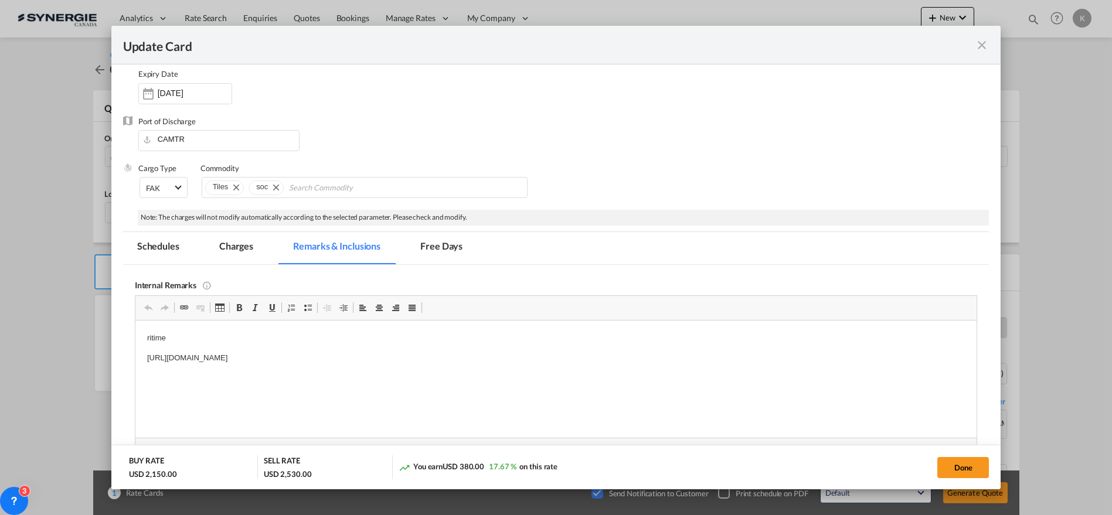
scroll to position [0, 0]
drag, startPoint x: 465, startPoint y: 355, endPoint x: 113, endPoint y: 332, distance: 352.5
click at [135, 332] on html "ritime [URL][DOMAIN_NAME]" at bounding box center [556, 348] width 842 height 56
click at [965, 466] on button "Done" at bounding box center [964, 467] width 52 height 21
type input "[DATE]"
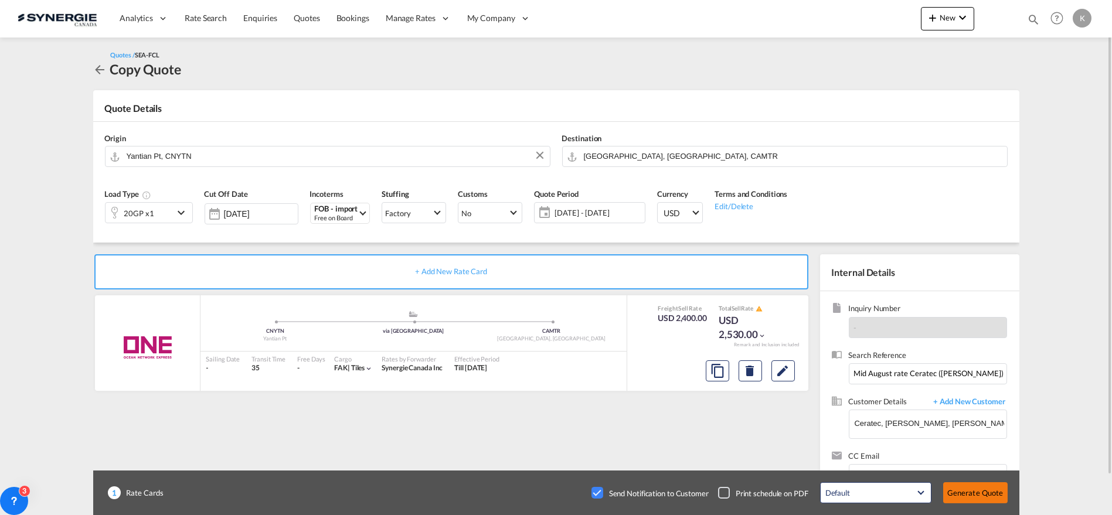
click at [965, 490] on button "Generate Quote" at bounding box center [975, 493] width 64 height 21
